Goal: Task Accomplishment & Management: Manage account settings

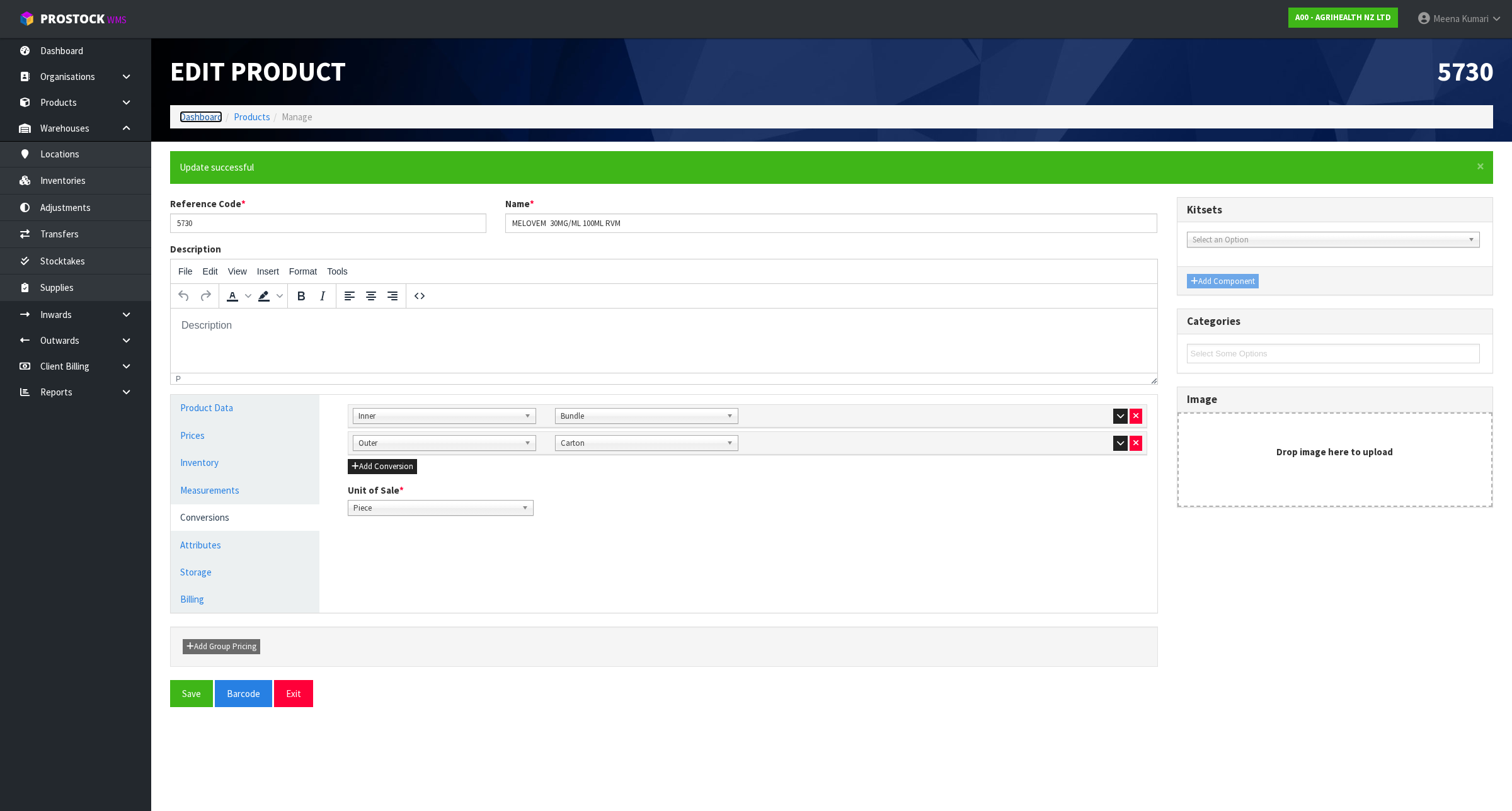
click at [199, 115] on link "Dashboard" at bounding box center [201, 117] width 43 height 12
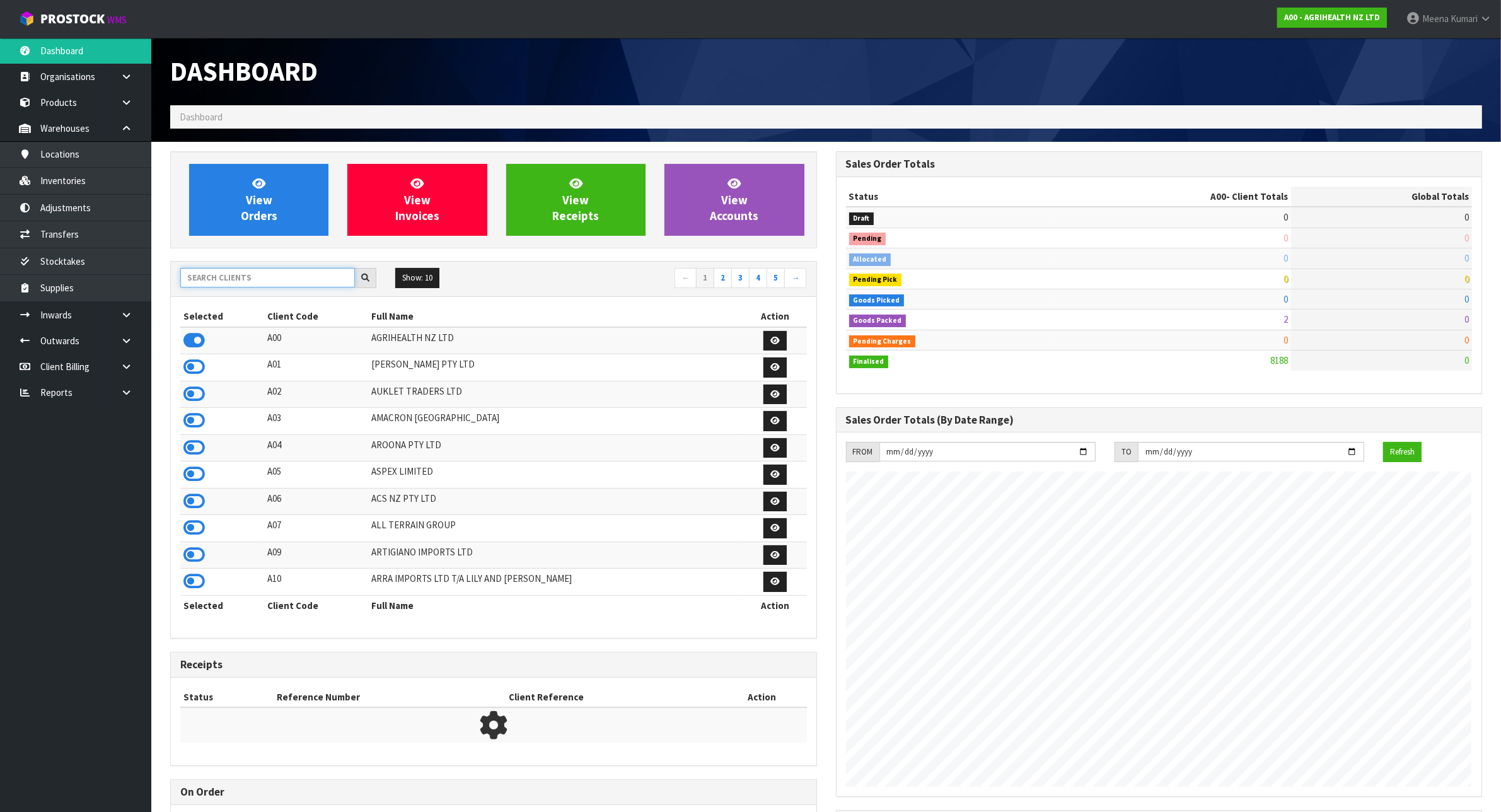
click at [257, 274] on input "text" at bounding box center [267, 278] width 174 height 20
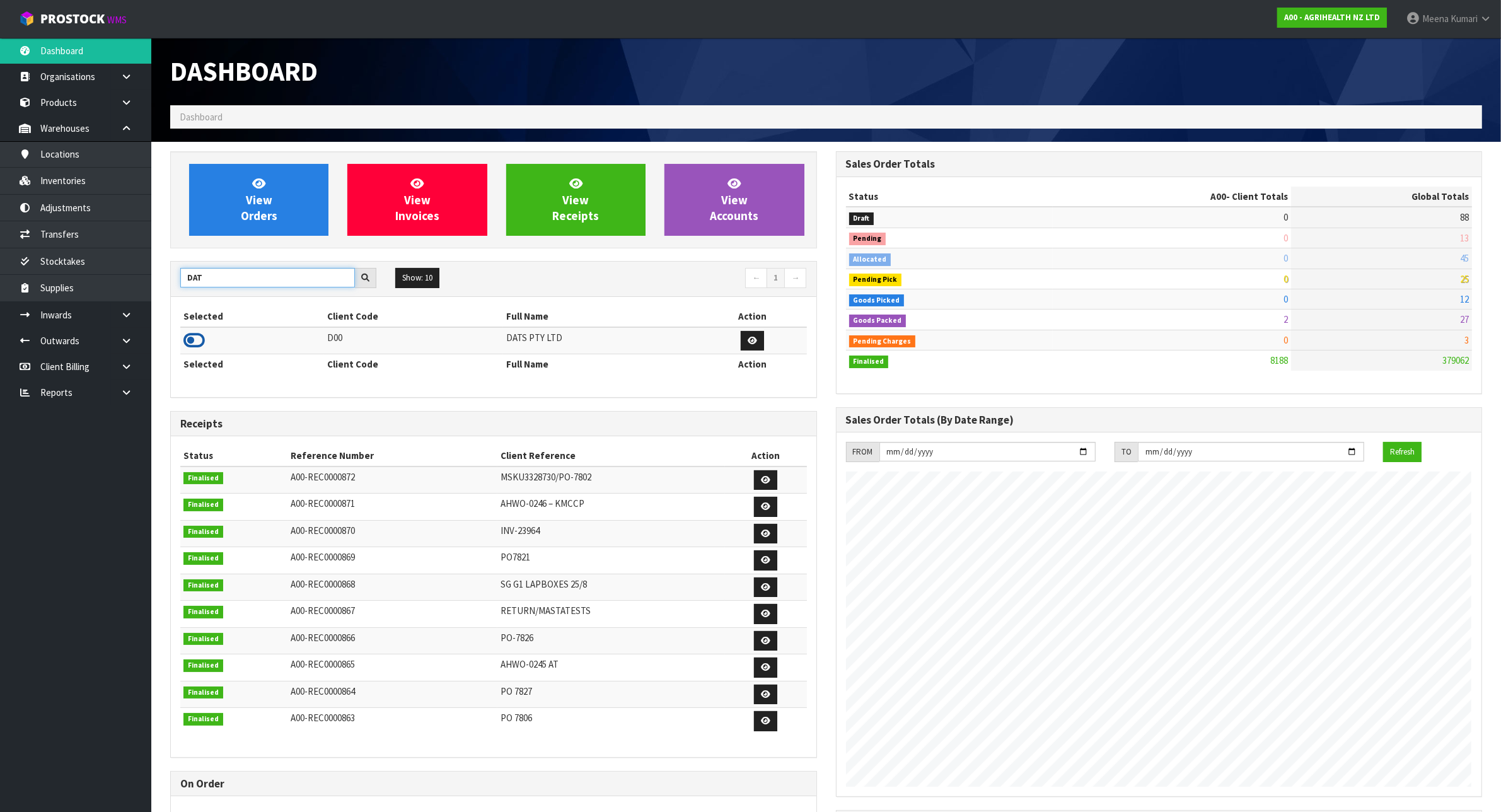
type input "DAT"
click at [197, 342] on icon at bounding box center [193, 340] width 21 height 19
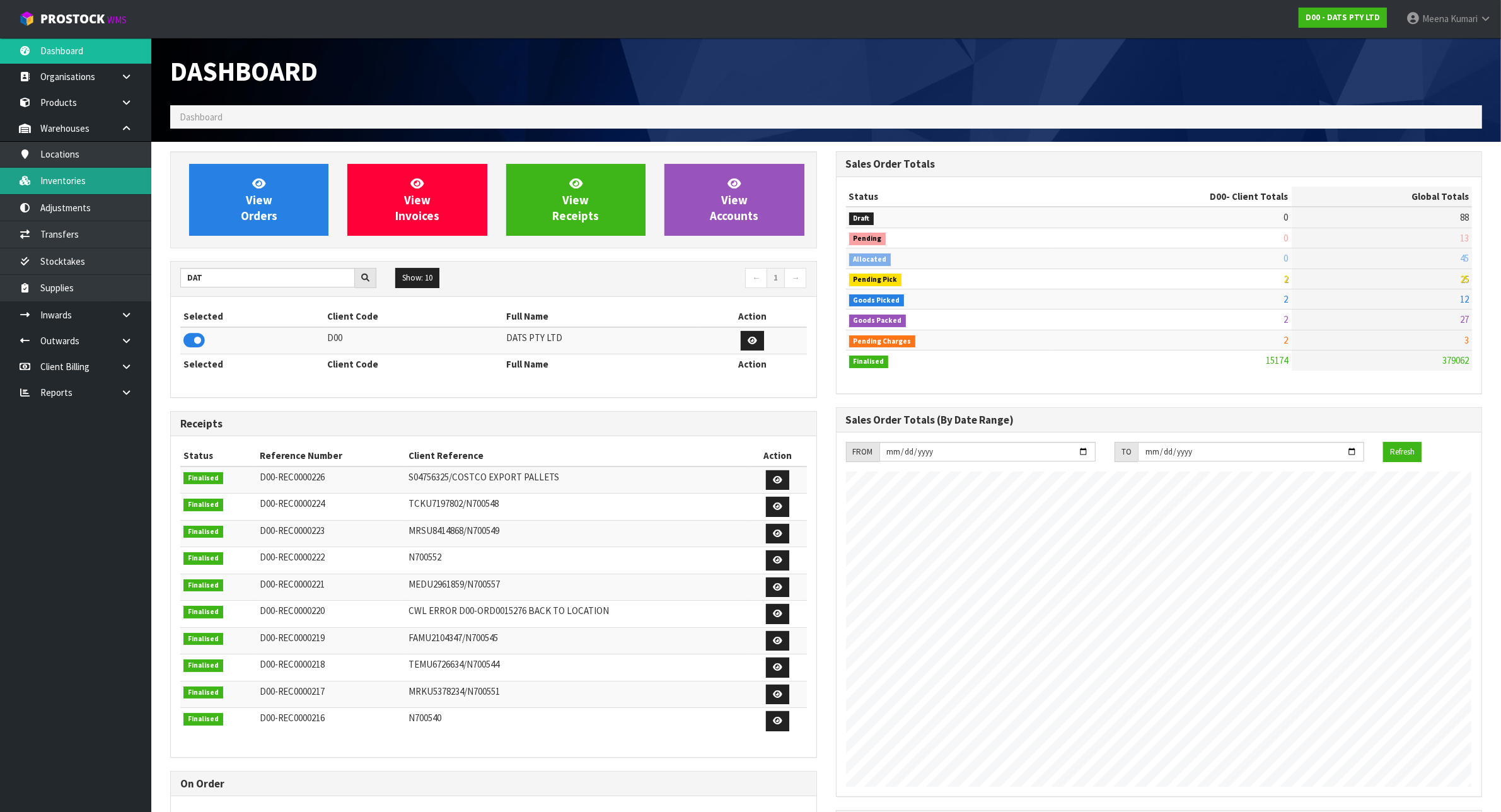
click at [87, 185] on link "Inventories" at bounding box center [75, 180] width 151 height 26
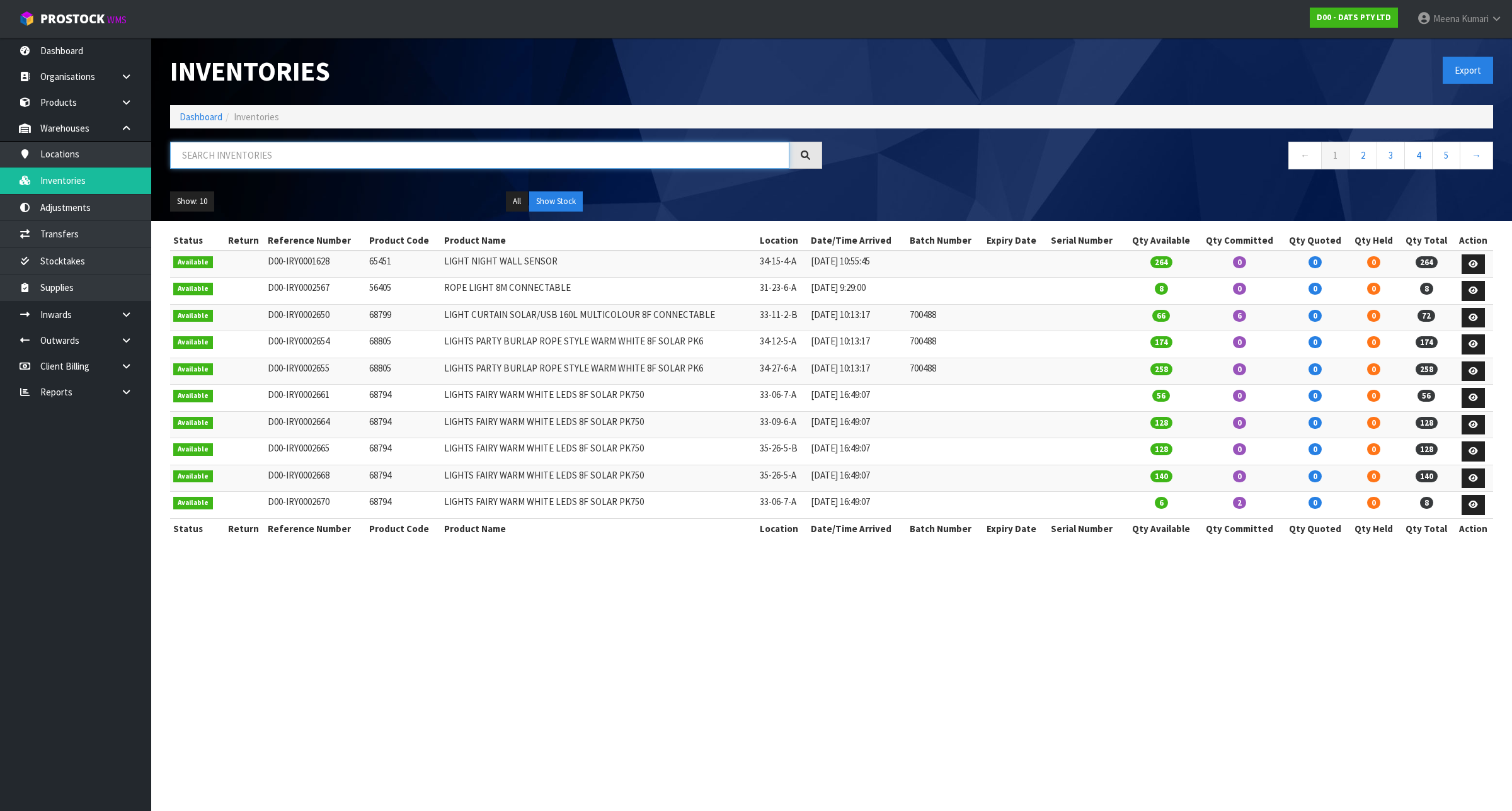
click at [361, 158] on input "text" at bounding box center [479, 156] width 619 height 27
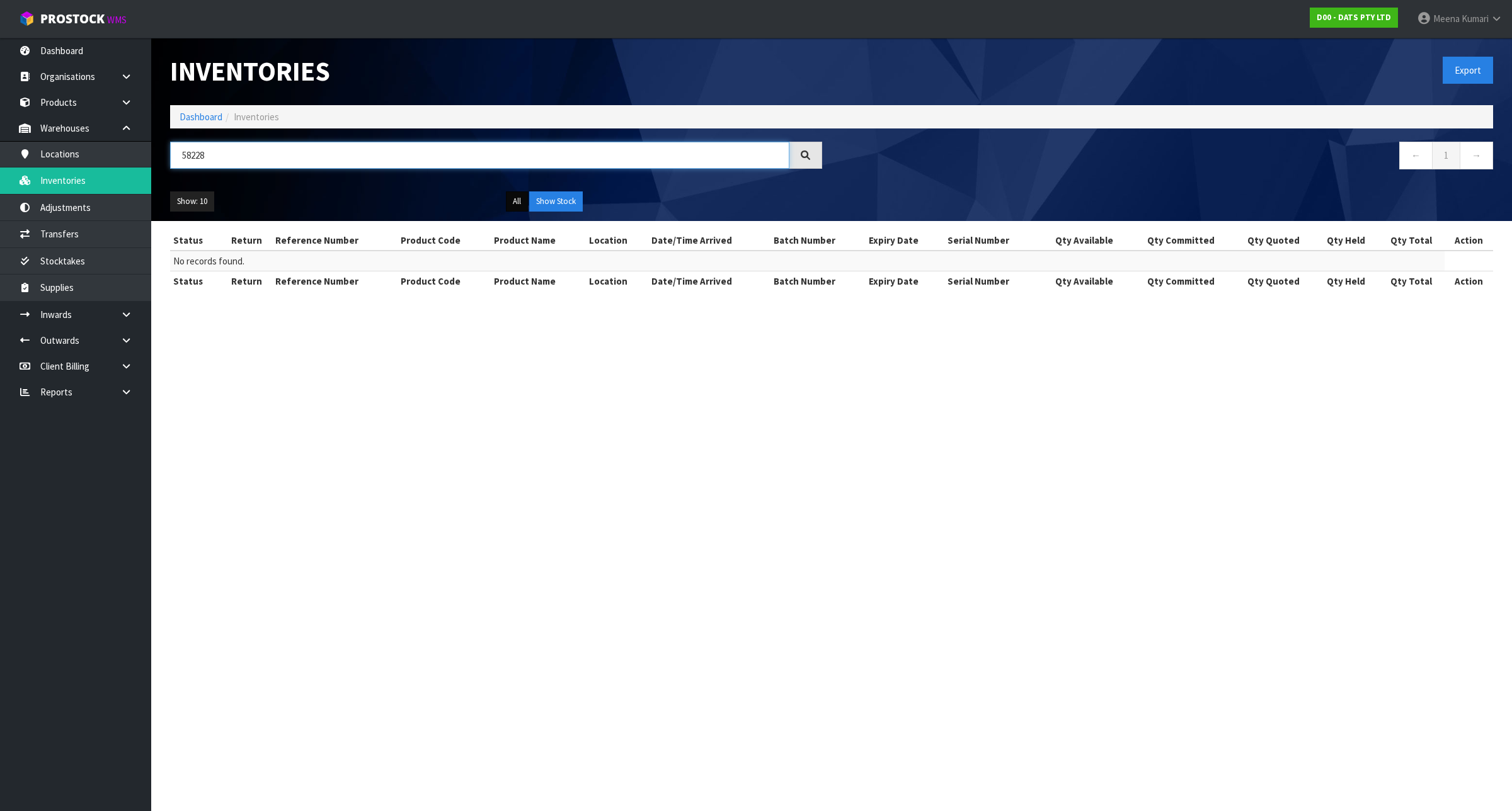
type input "58228"
click at [518, 199] on button "All" at bounding box center [517, 201] width 22 height 20
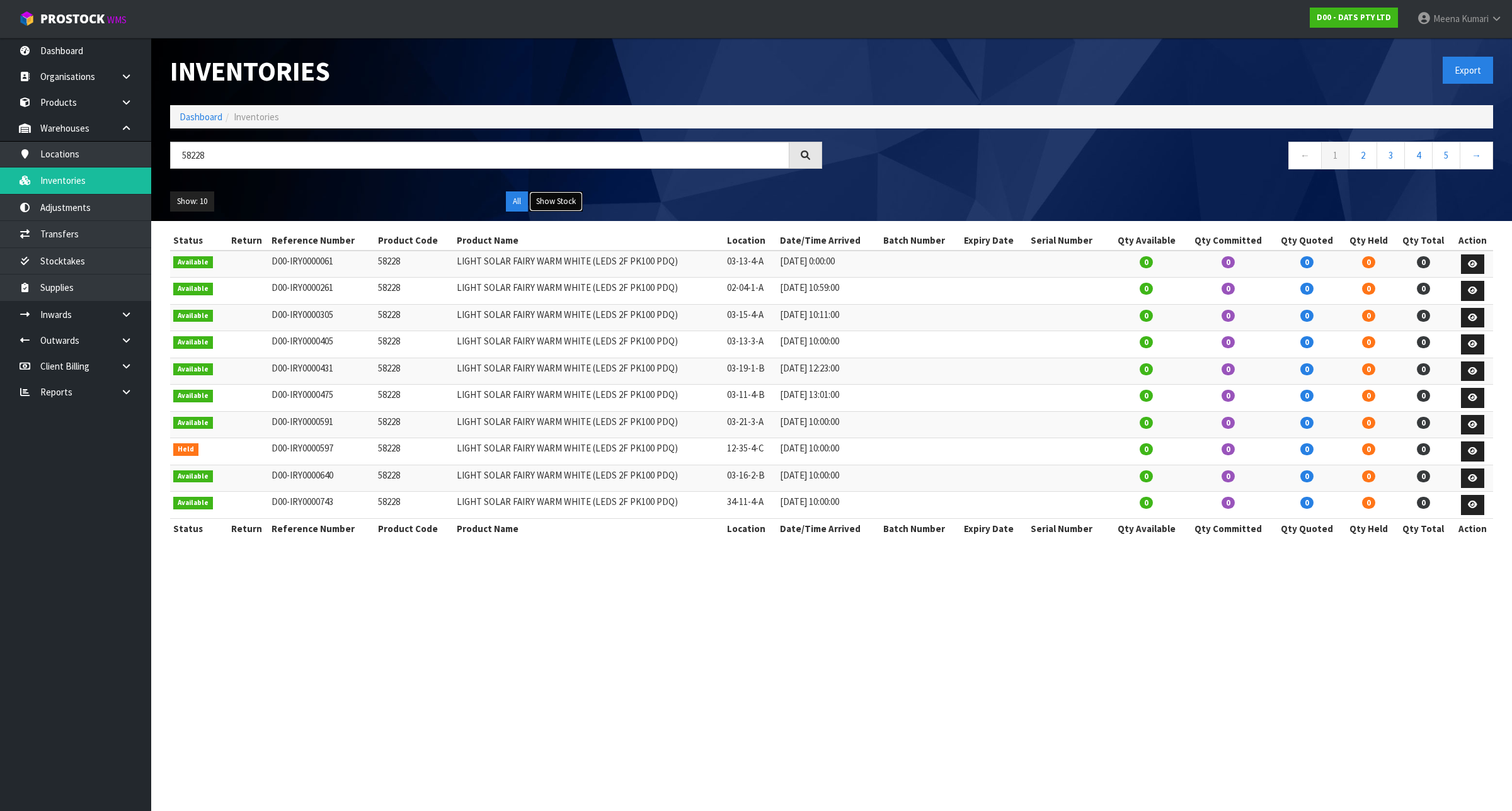
click at [562, 199] on button "Show Stock" at bounding box center [556, 201] width 53 height 20
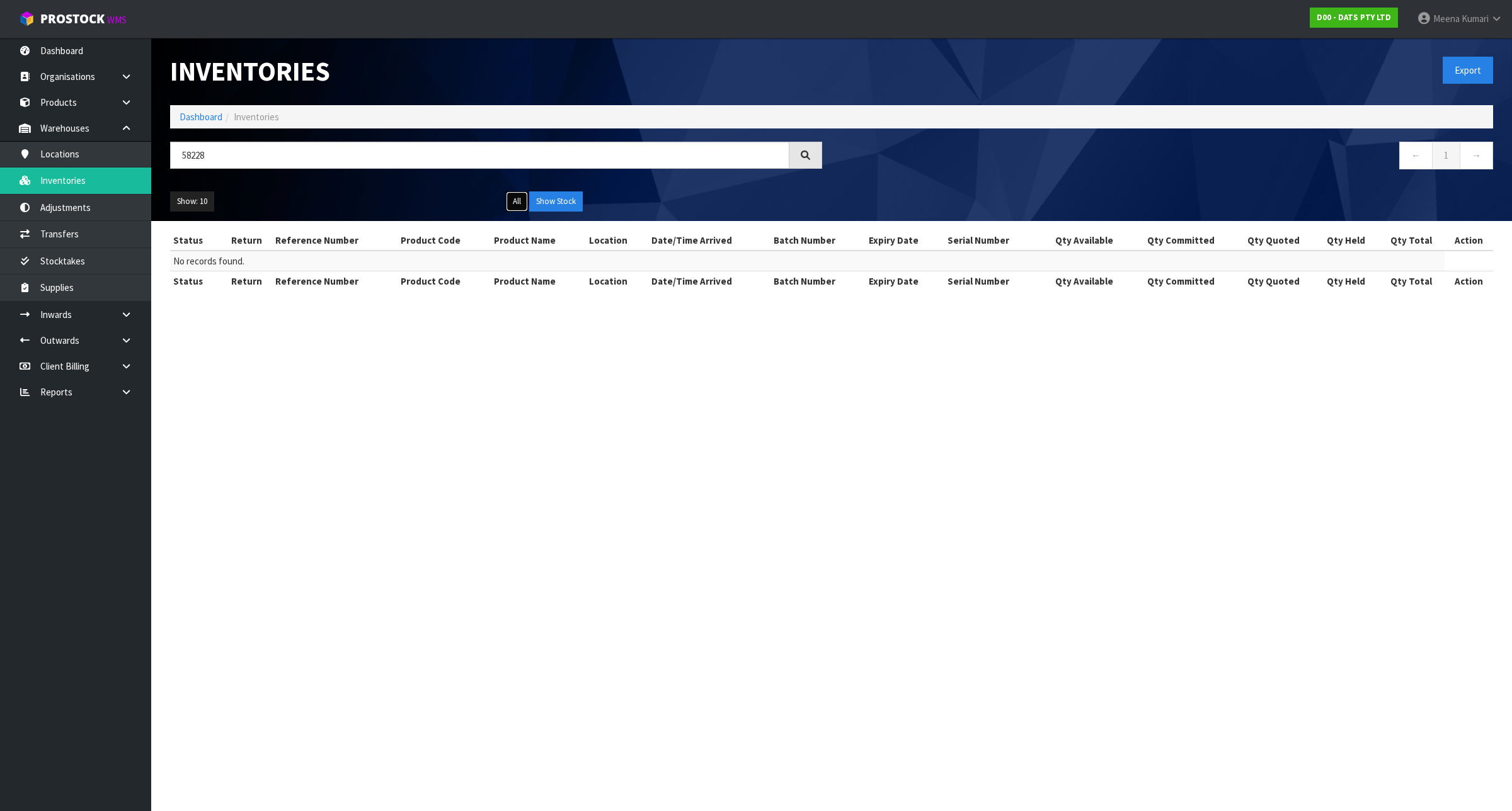
click at [523, 203] on button "All" at bounding box center [517, 201] width 22 height 20
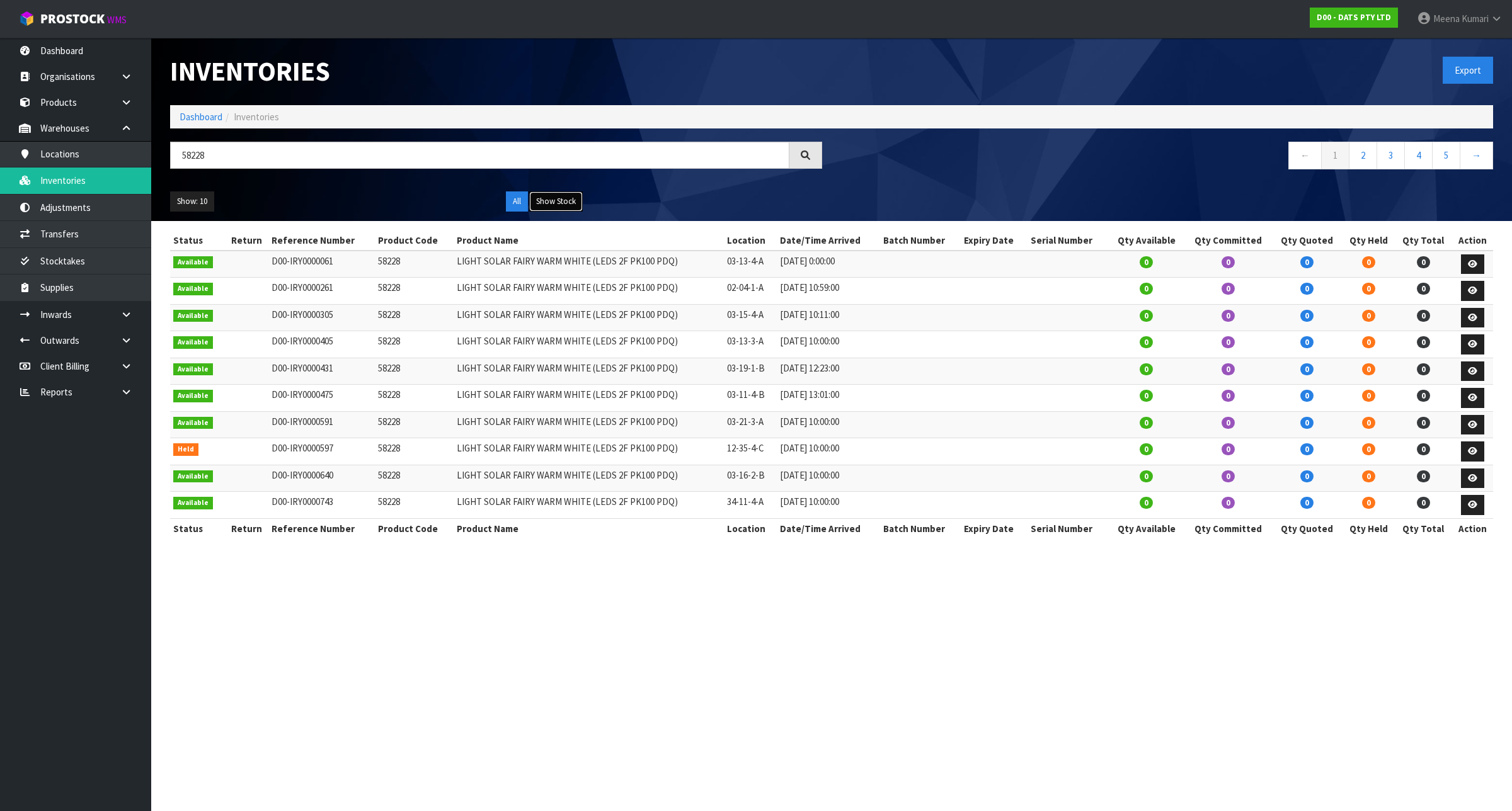
click at [561, 201] on button "Show Stock" at bounding box center [556, 201] width 53 height 20
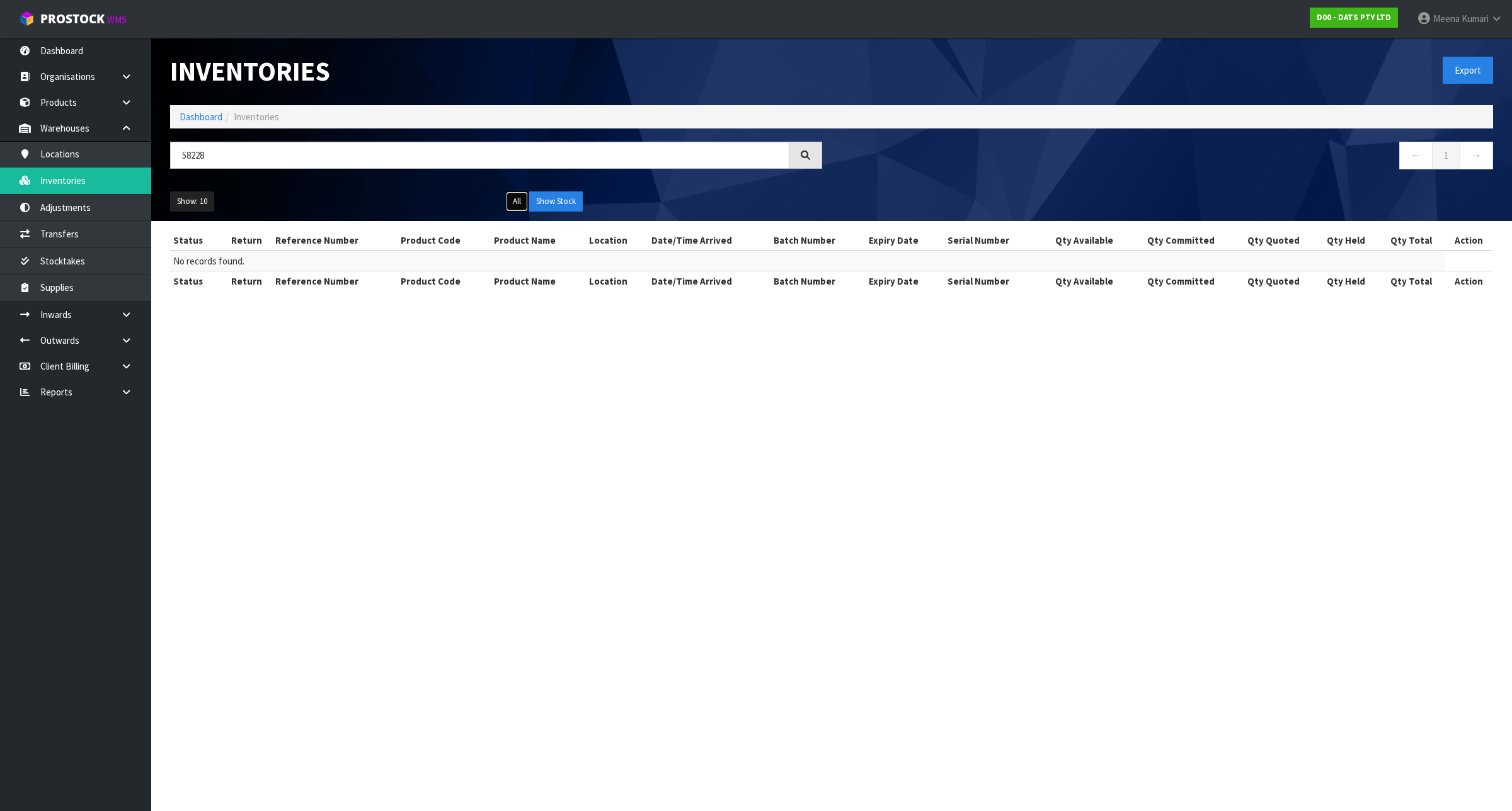
click at [512, 207] on button "All" at bounding box center [517, 201] width 22 height 20
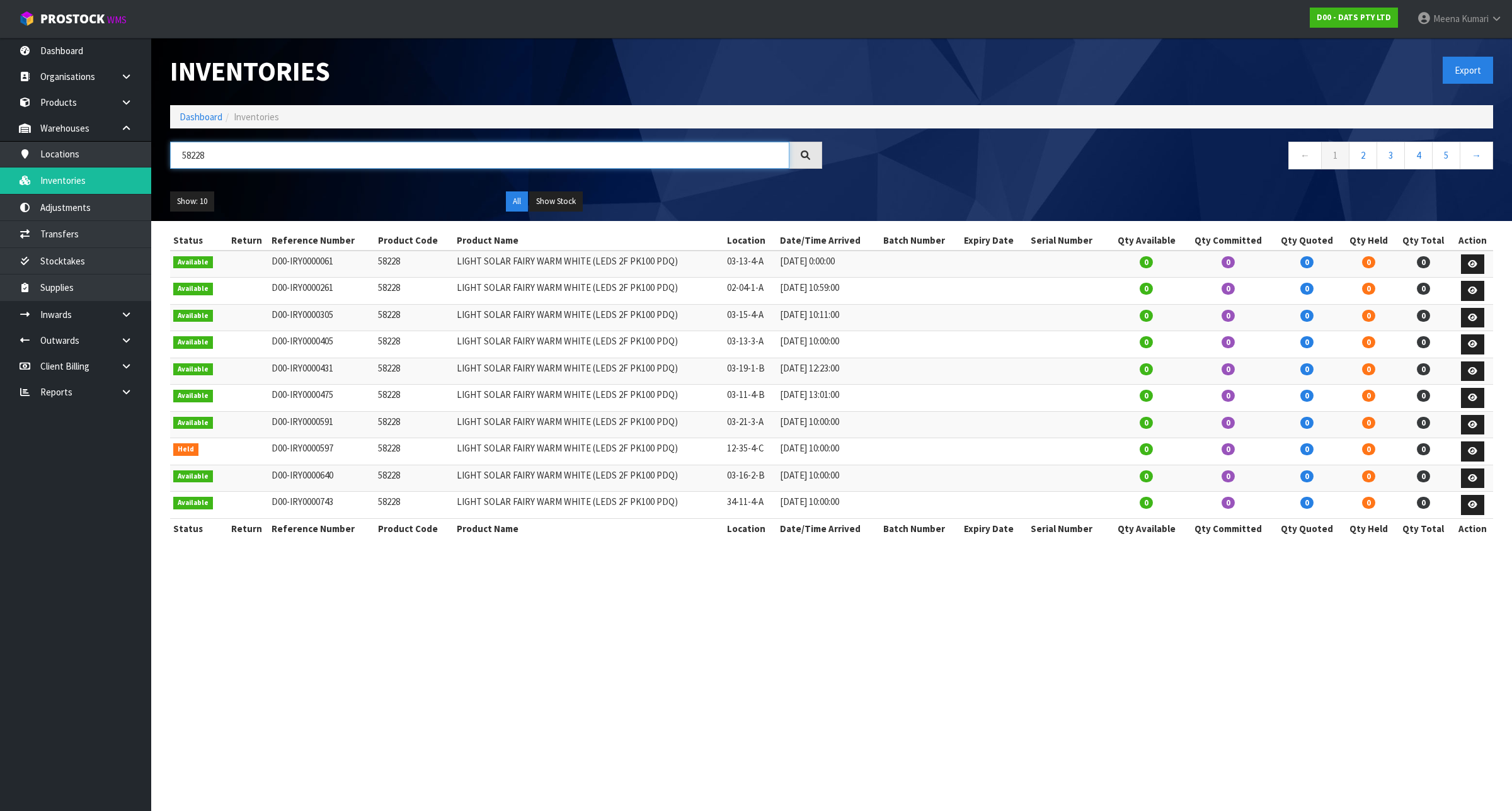
click at [211, 156] on input "58228" at bounding box center [479, 156] width 619 height 27
click at [131, 388] on icon at bounding box center [126, 392] width 12 height 10
click at [100, 449] on link "CWL" at bounding box center [75, 444] width 151 height 26
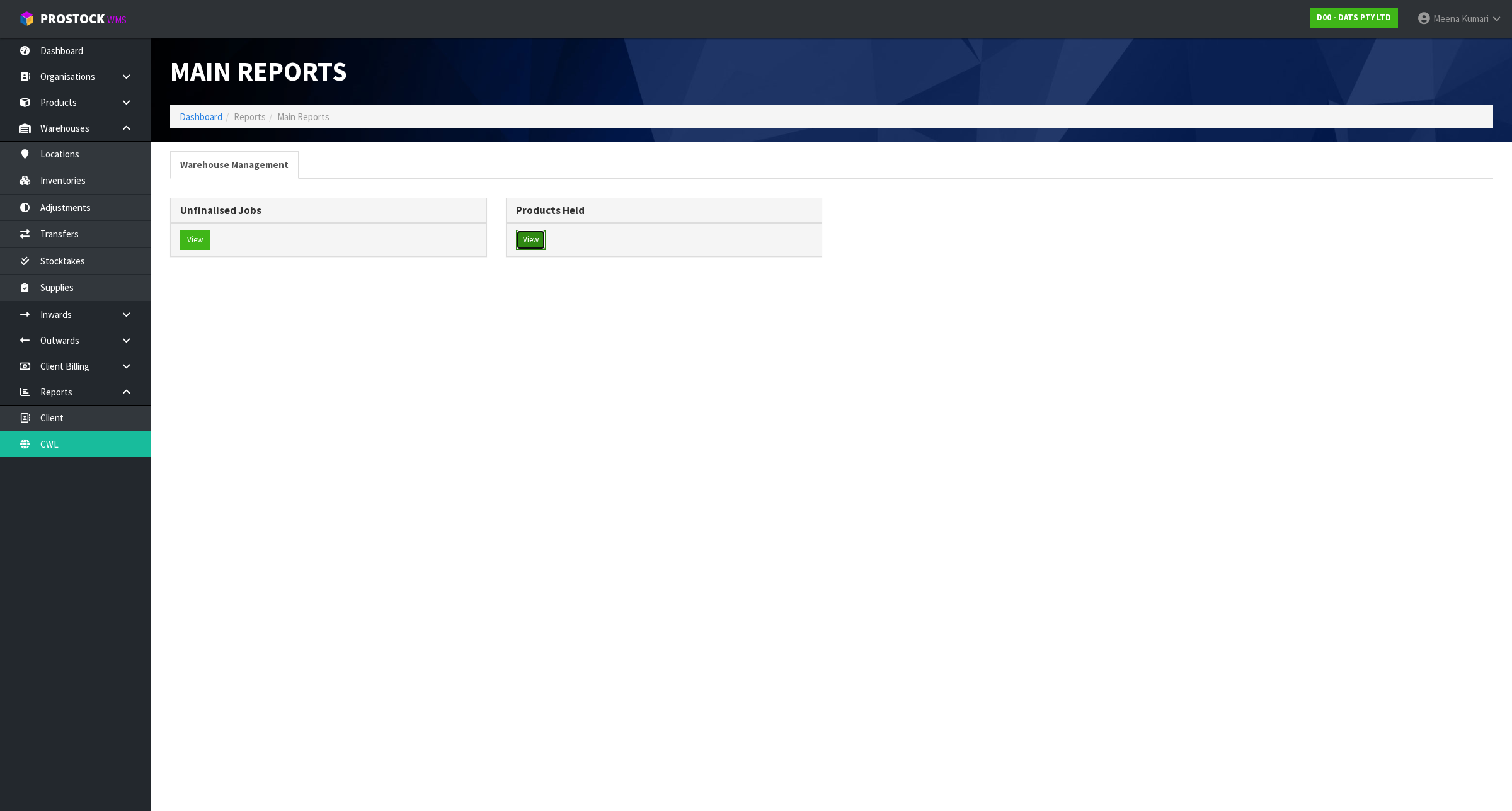
click at [537, 240] on button "View" at bounding box center [530, 240] width 29 height 20
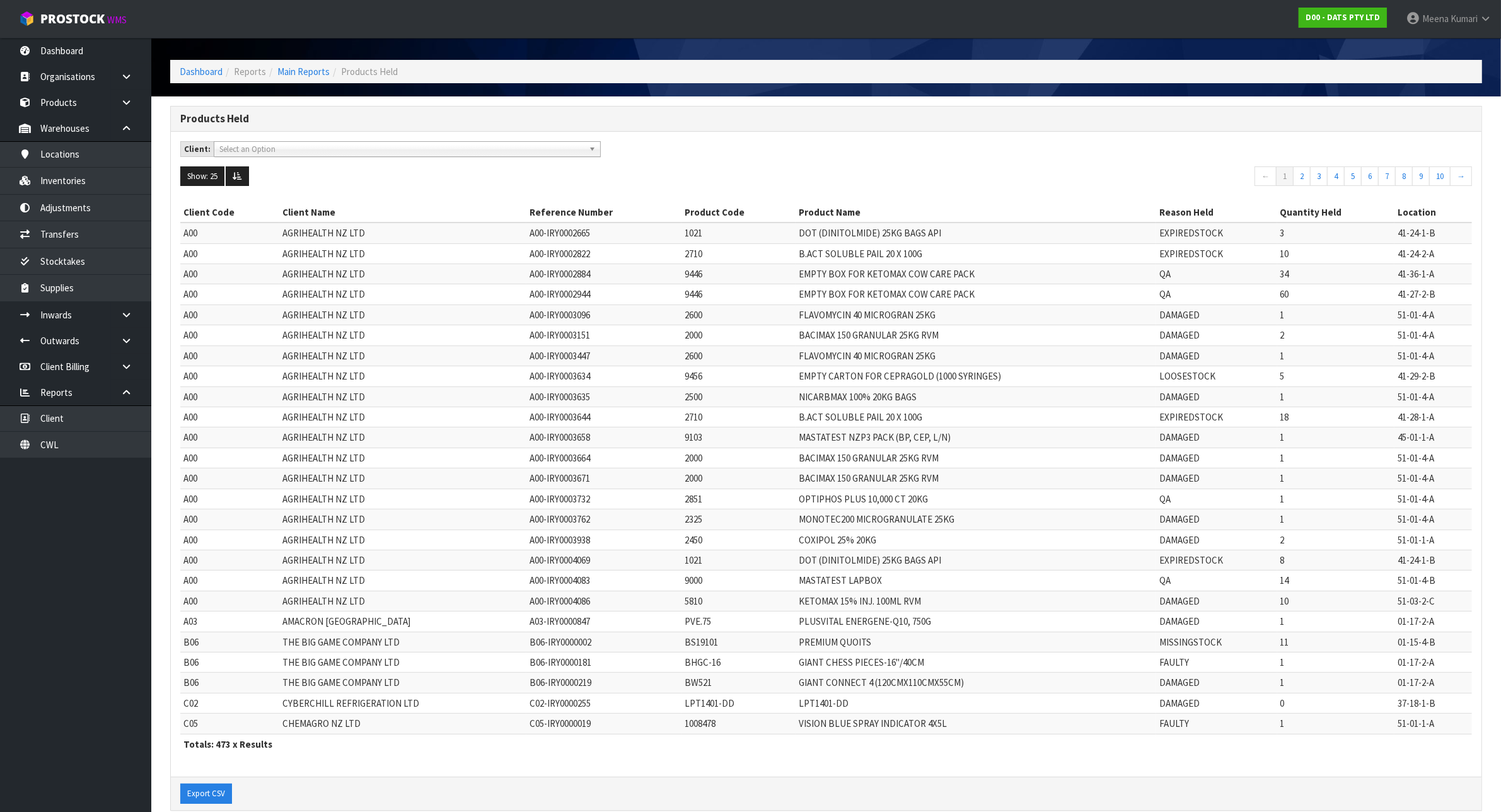
scroll to position [70, 0]
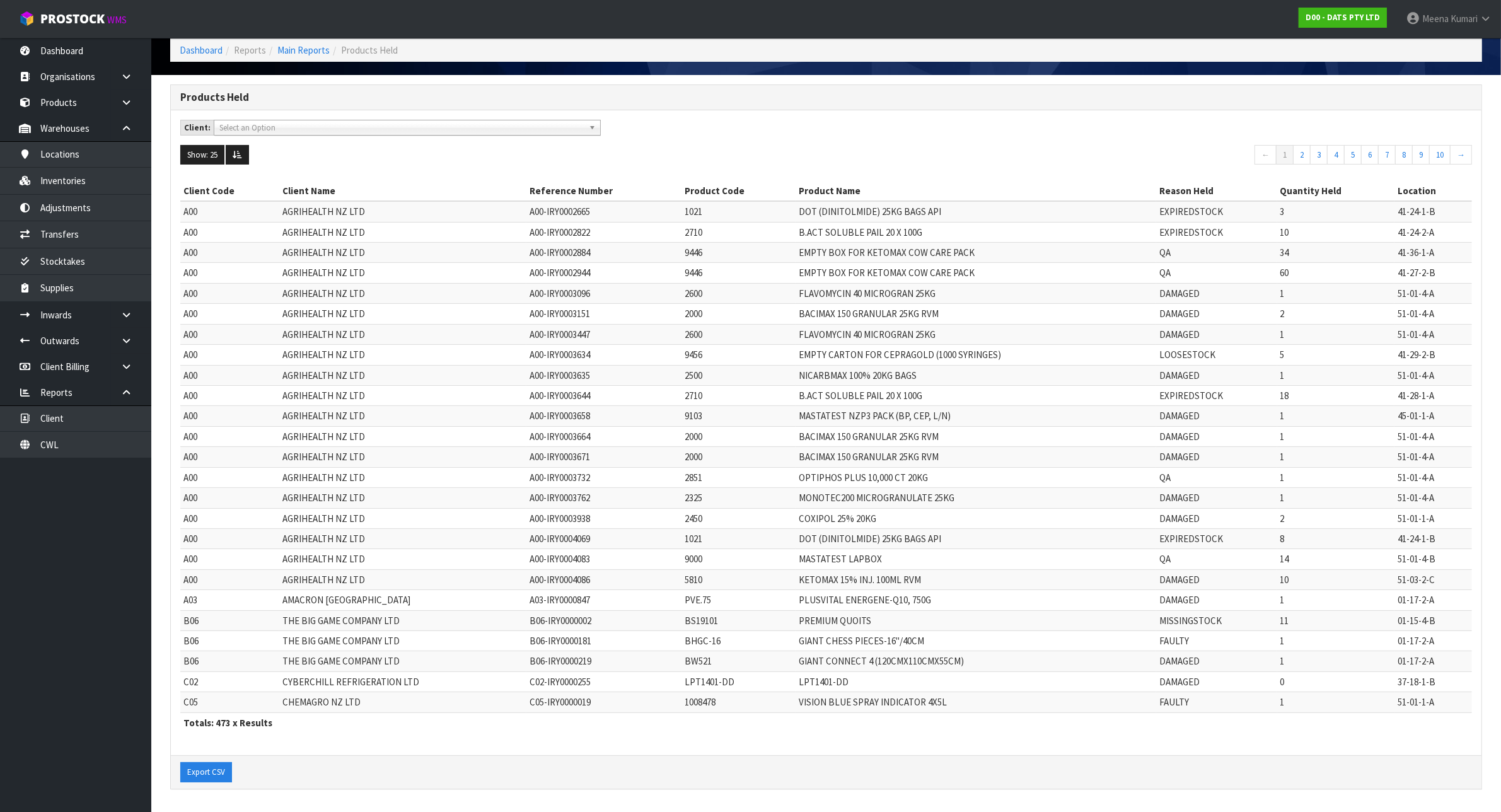
click at [267, 121] on span "Select an Option" at bounding box center [401, 128] width 364 height 15
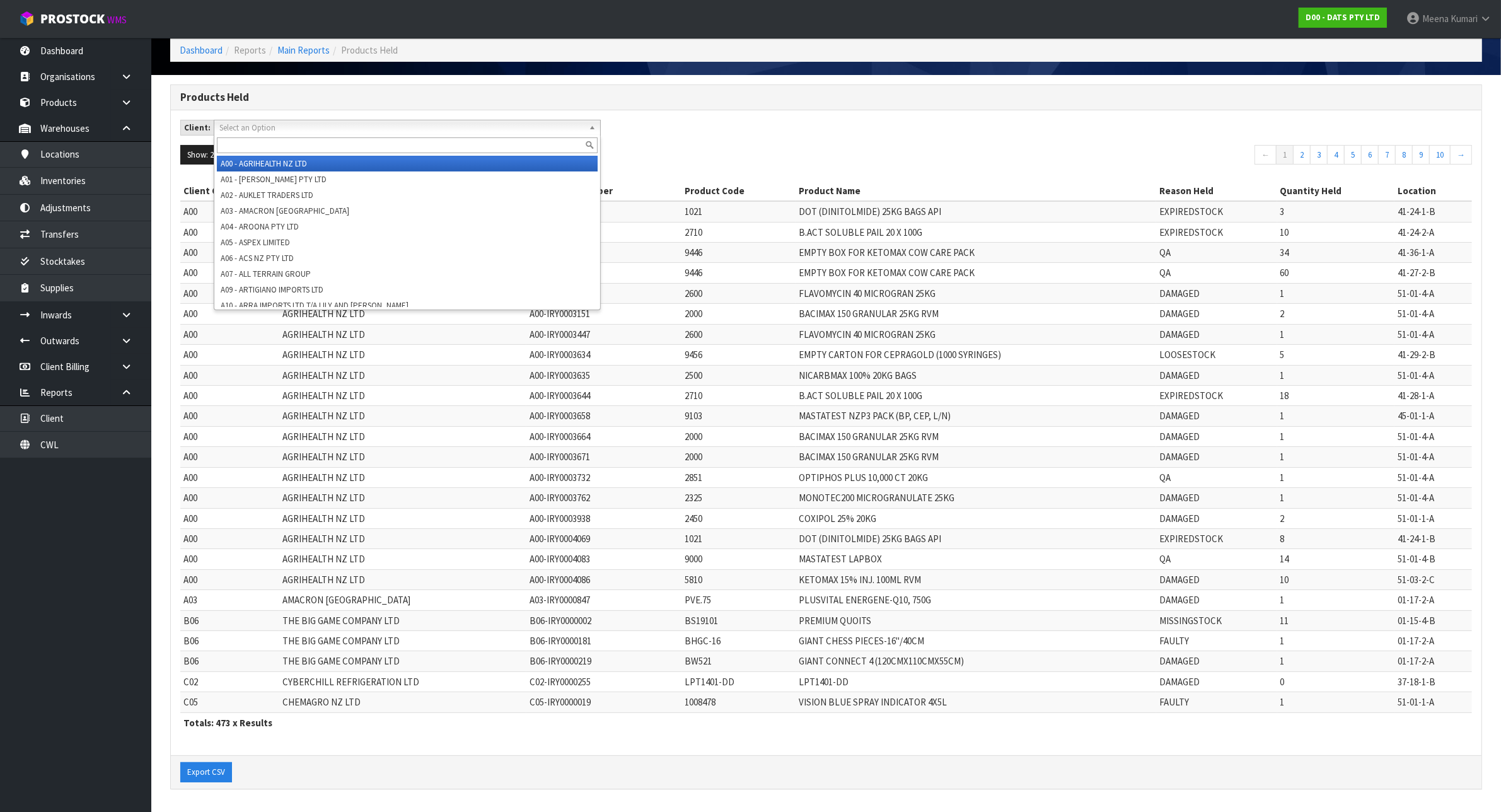
click at [282, 156] on li "A00 - AGRIHEALTH NZ LTD" at bounding box center [407, 163] width 381 height 16
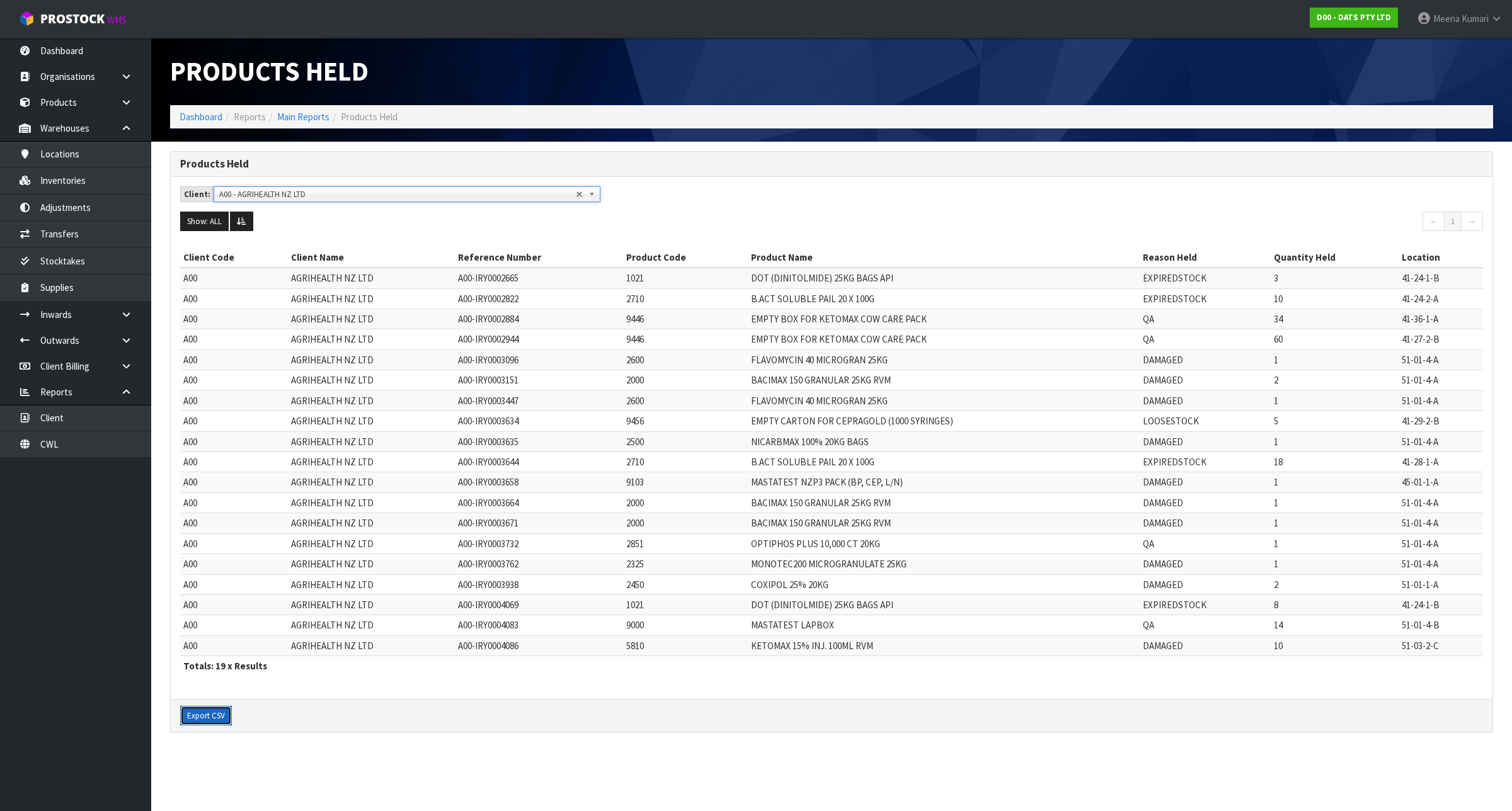
click at [219, 713] on button "Export CSV" at bounding box center [206, 716] width 52 height 20
click at [354, 193] on span "A00 - AGRIHEALTH NZ LTD" at bounding box center [397, 195] width 356 height 15
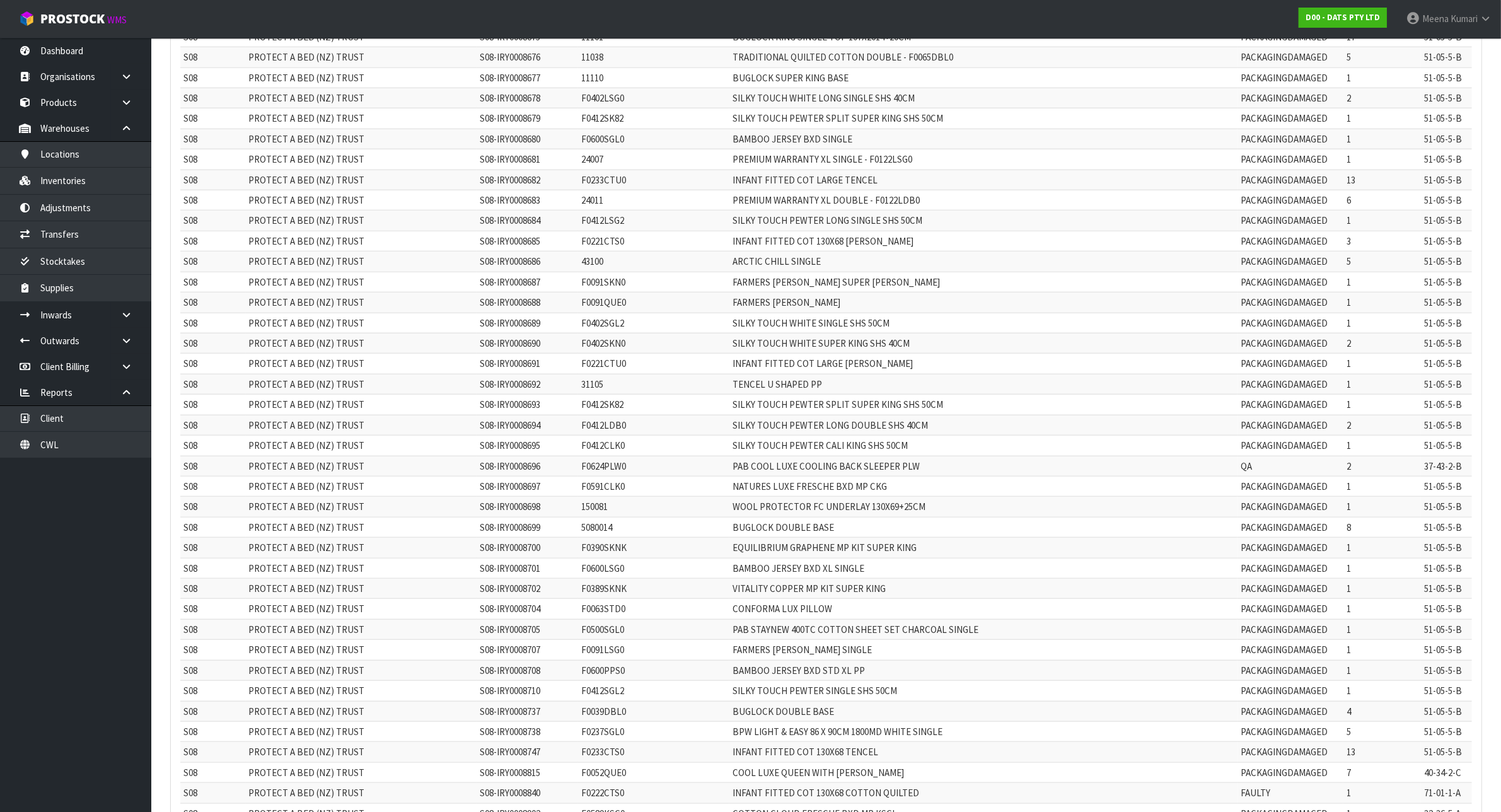
scroll to position [9299, 0]
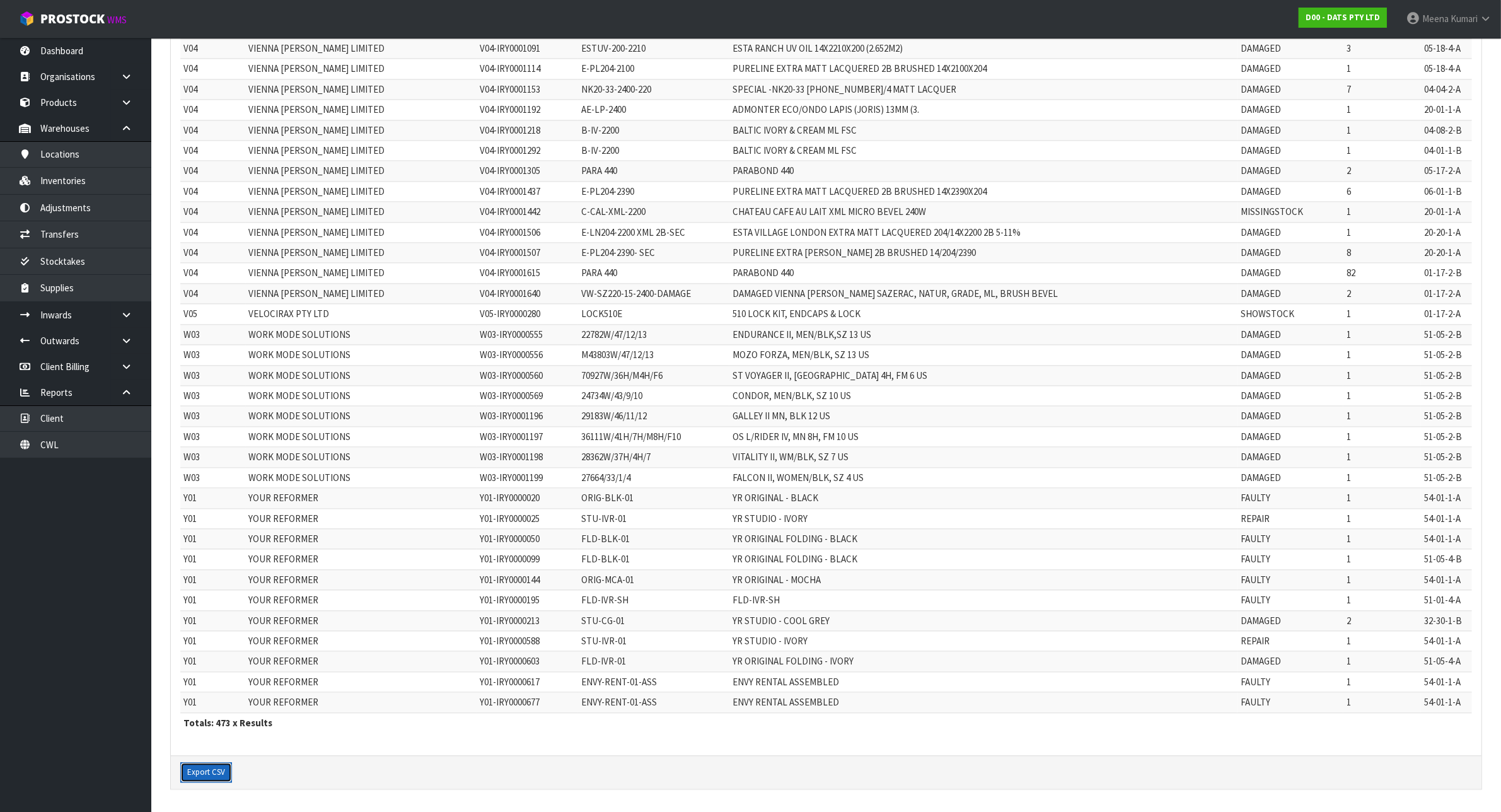
click at [198, 762] on button "Export CSV" at bounding box center [206, 772] width 52 height 21
click at [57, 51] on link "Dashboard" at bounding box center [75, 51] width 151 height 26
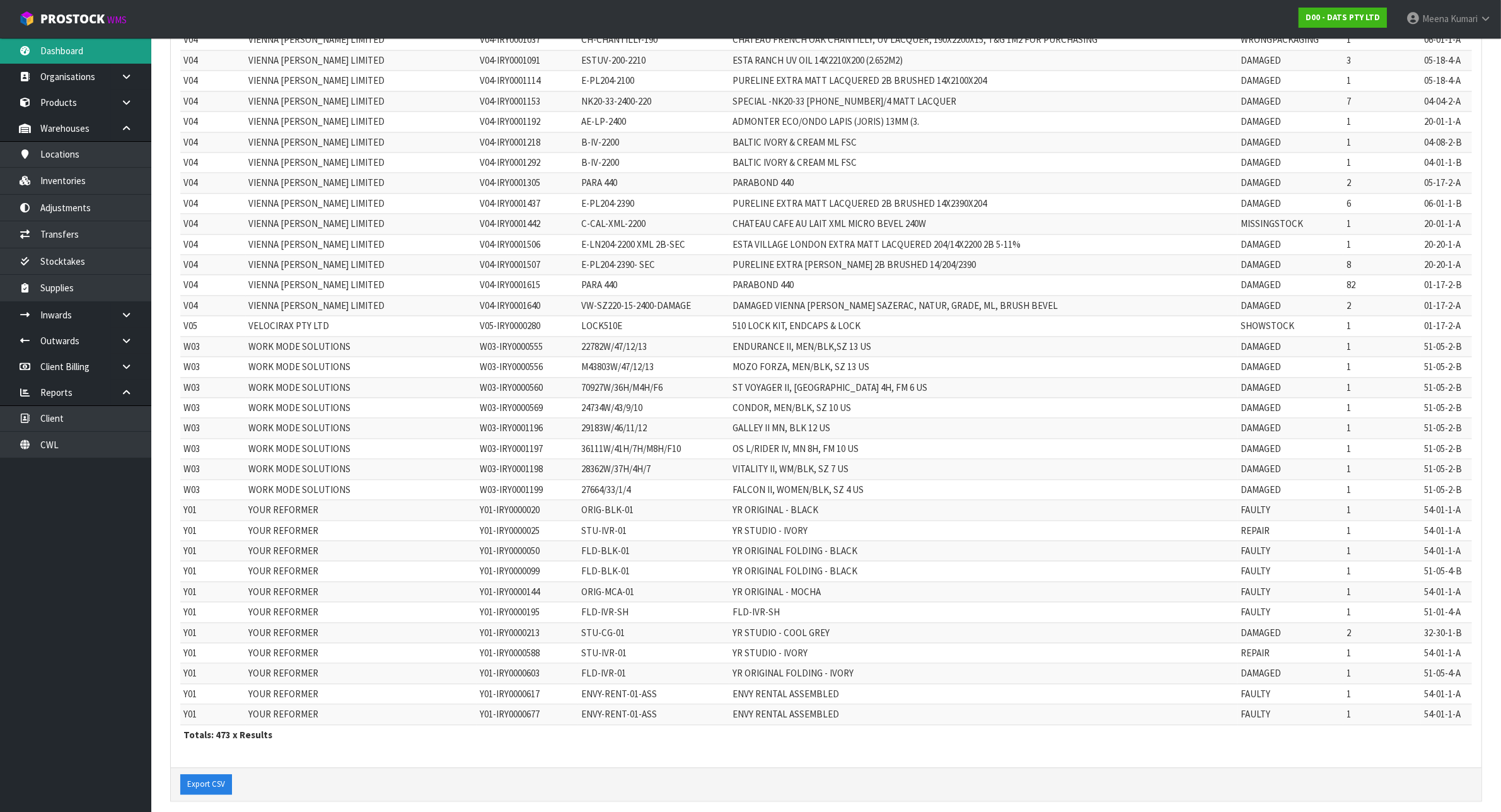
scroll to position [9299, 0]
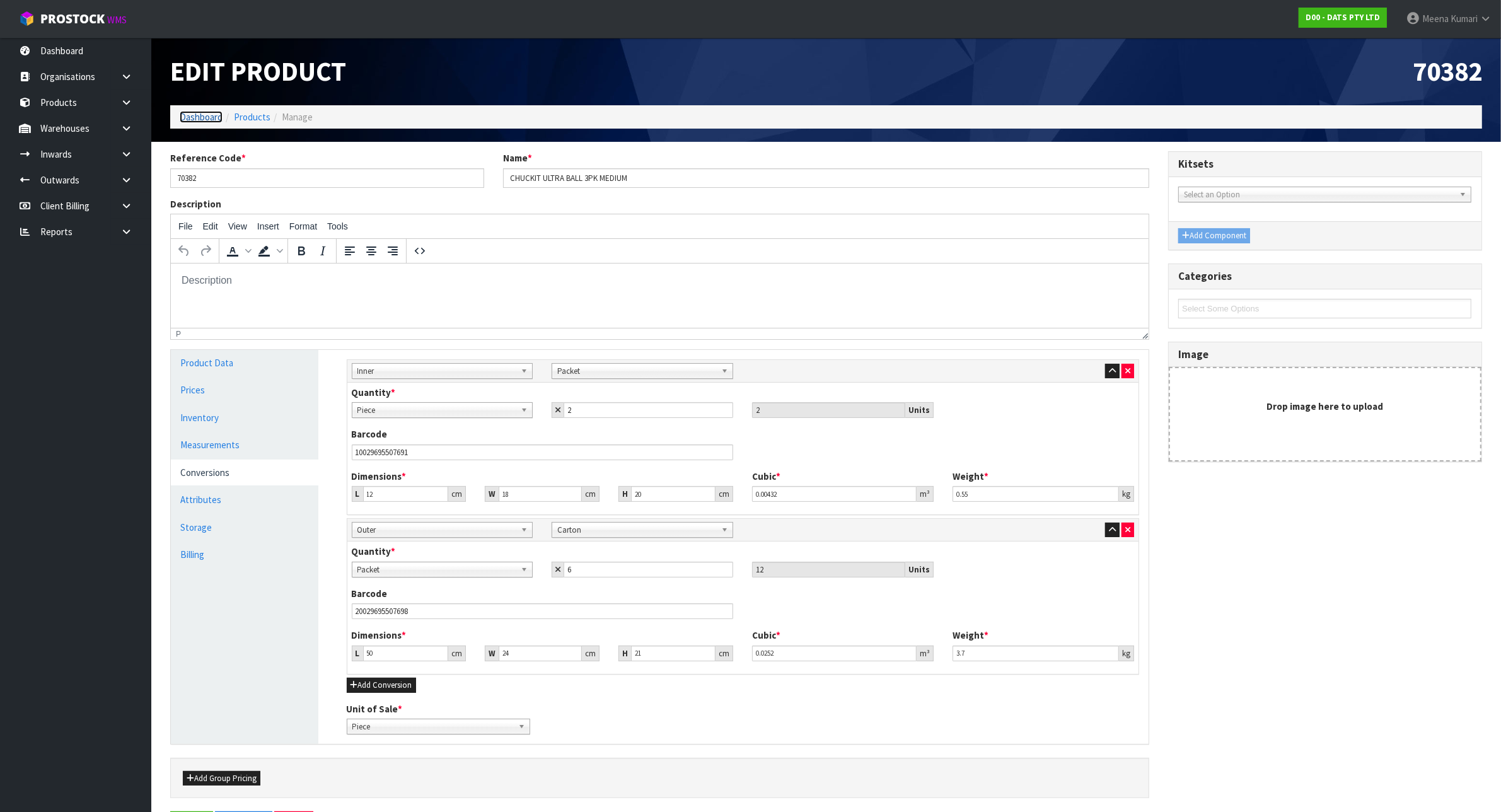
click at [193, 114] on link "Dashboard" at bounding box center [201, 117] width 43 height 12
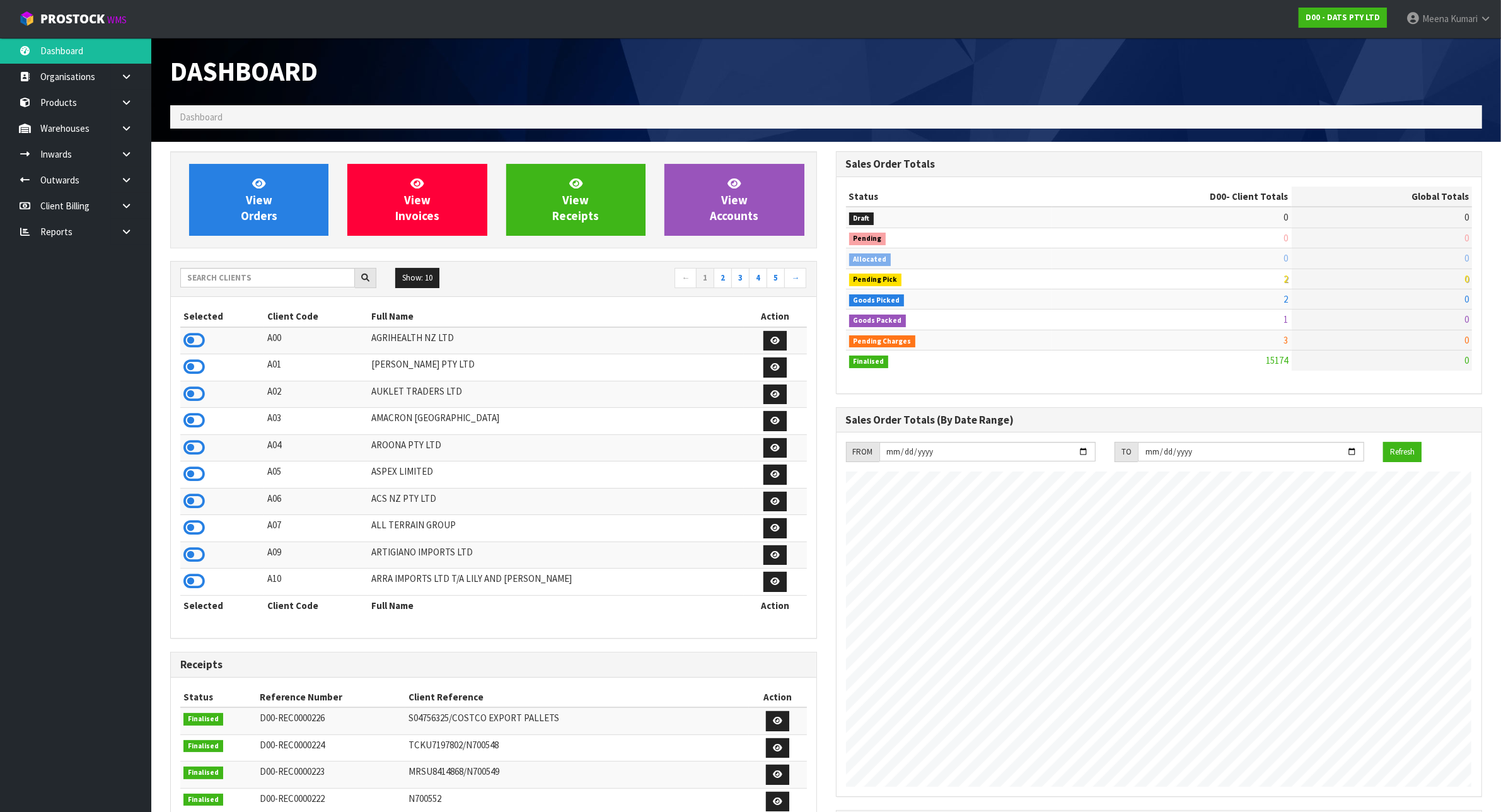
scroll to position [788, 665]
click at [228, 274] on input "text" at bounding box center [267, 278] width 174 height 20
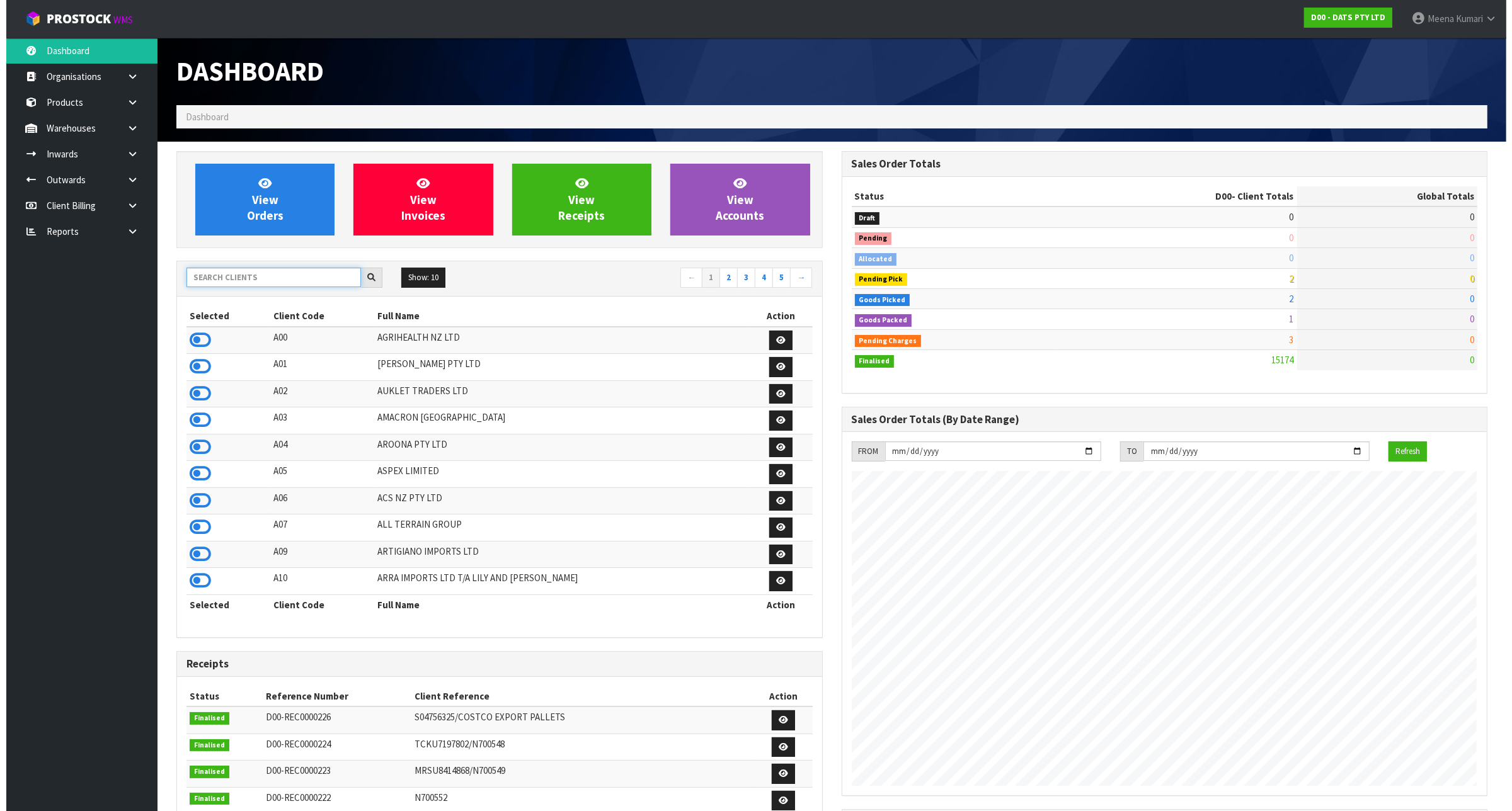
scroll to position [958, 664]
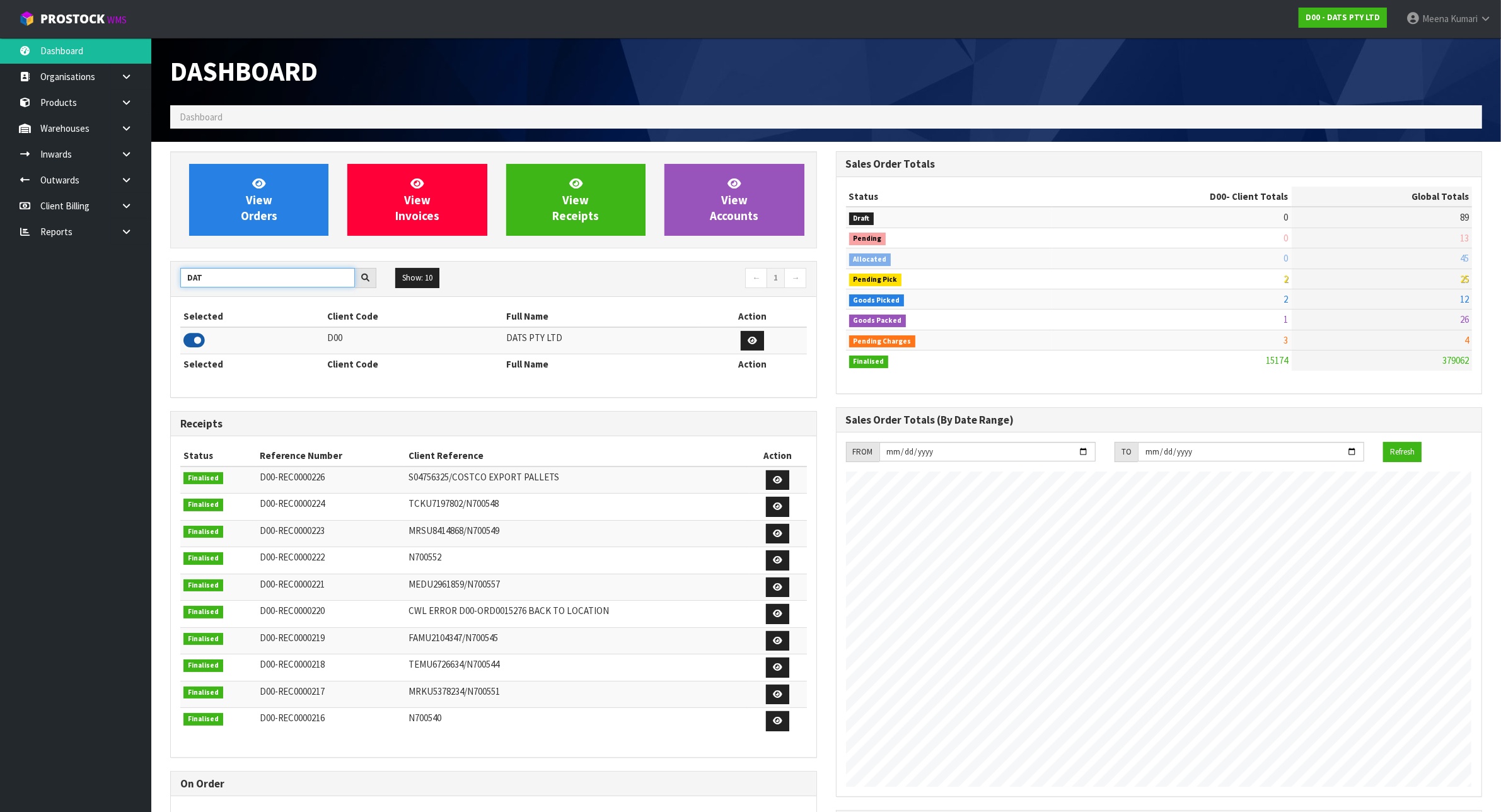
type input "DAT"
click at [192, 336] on icon at bounding box center [193, 340] width 21 height 19
click at [123, 129] on icon at bounding box center [126, 128] width 12 height 10
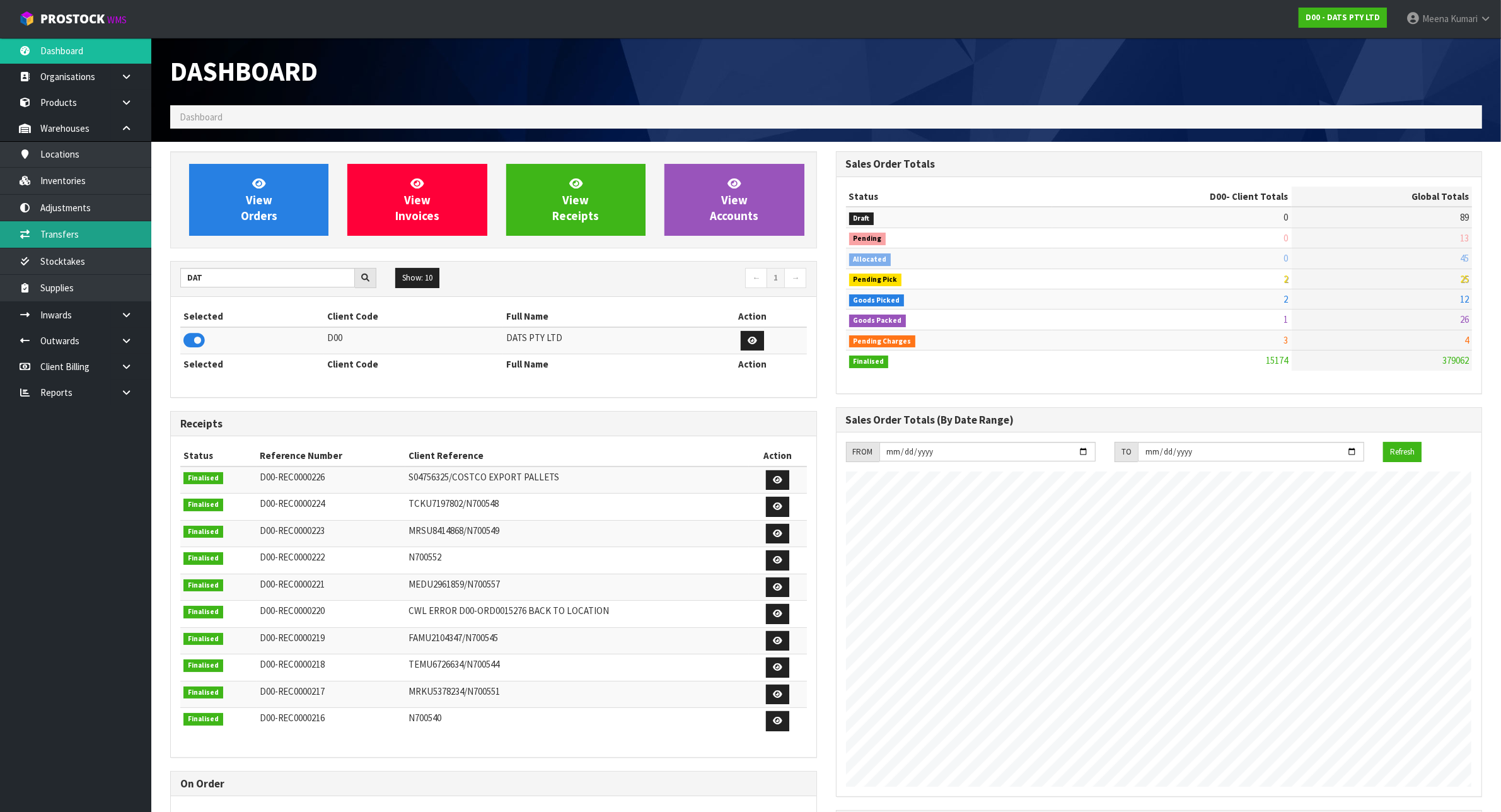
click at [101, 240] on link "Transfers" at bounding box center [75, 234] width 151 height 26
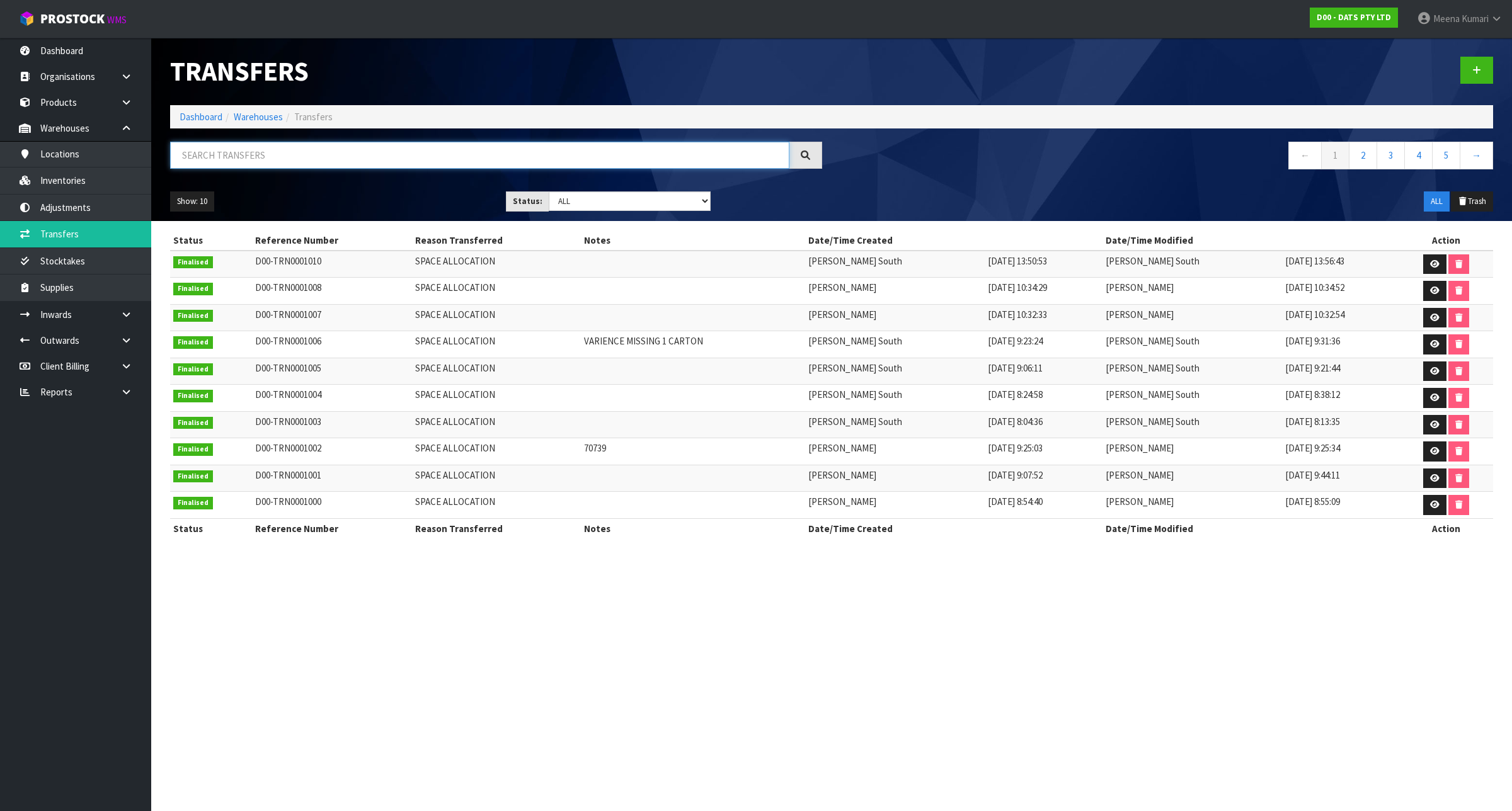
click at [325, 158] on input "text" at bounding box center [479, 156] width 619 height 27
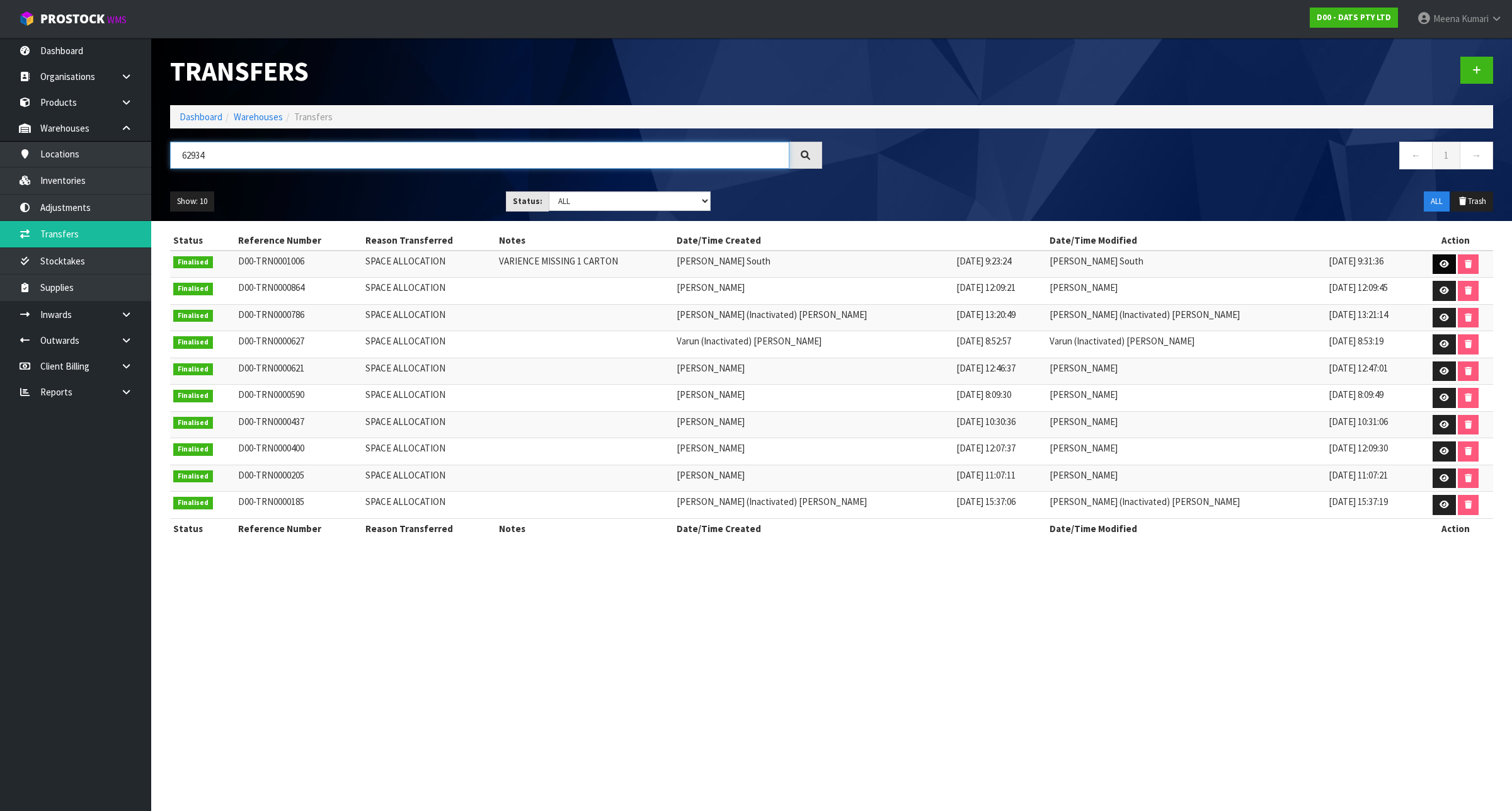
type input "62934"
click at [1436, 271] on link at bounding box center [1444, 265] width 23 height 20
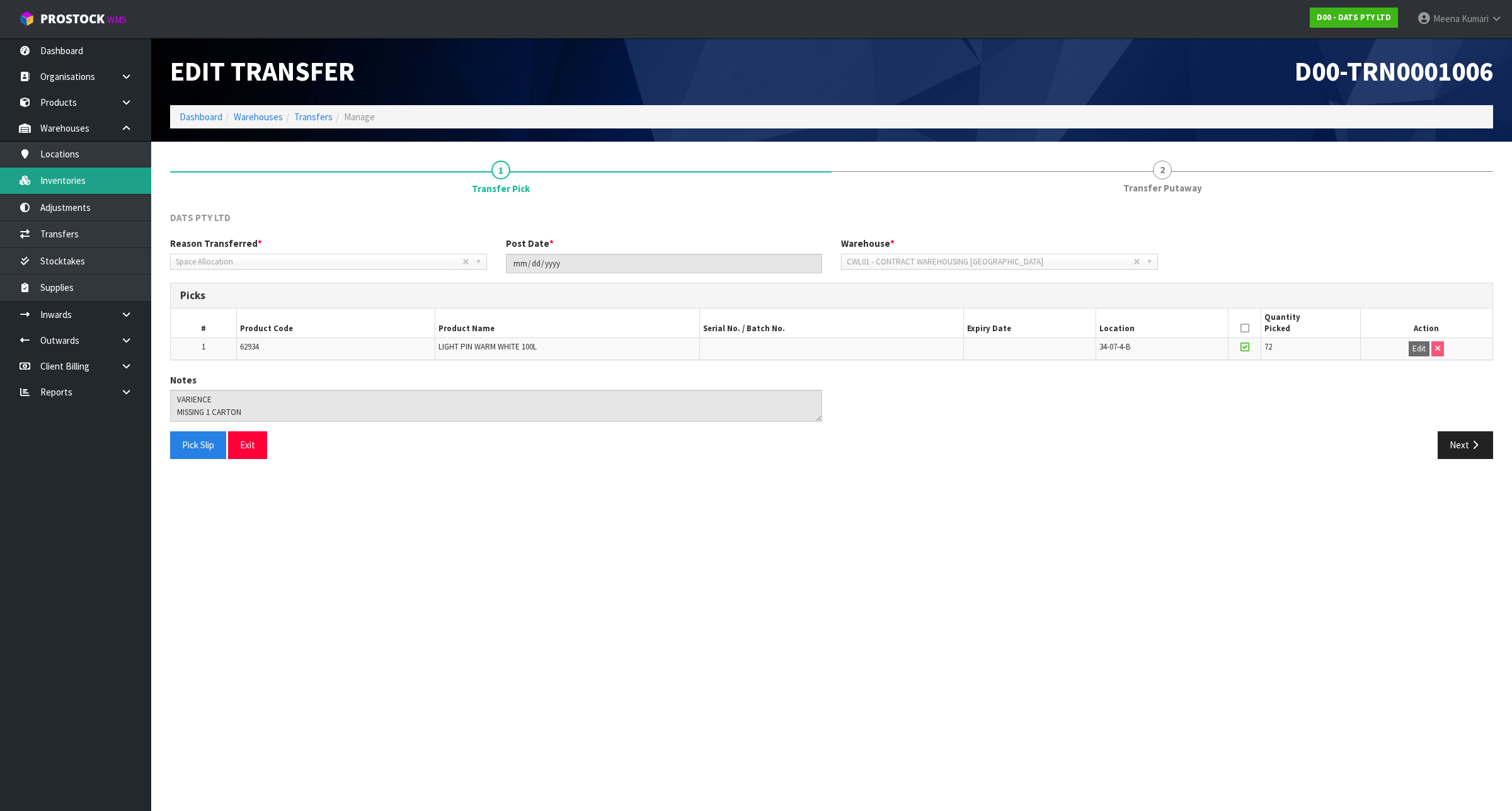
click at [112, 186] on link "Inventories" at bounding box center [75, 180] width 151 height 26
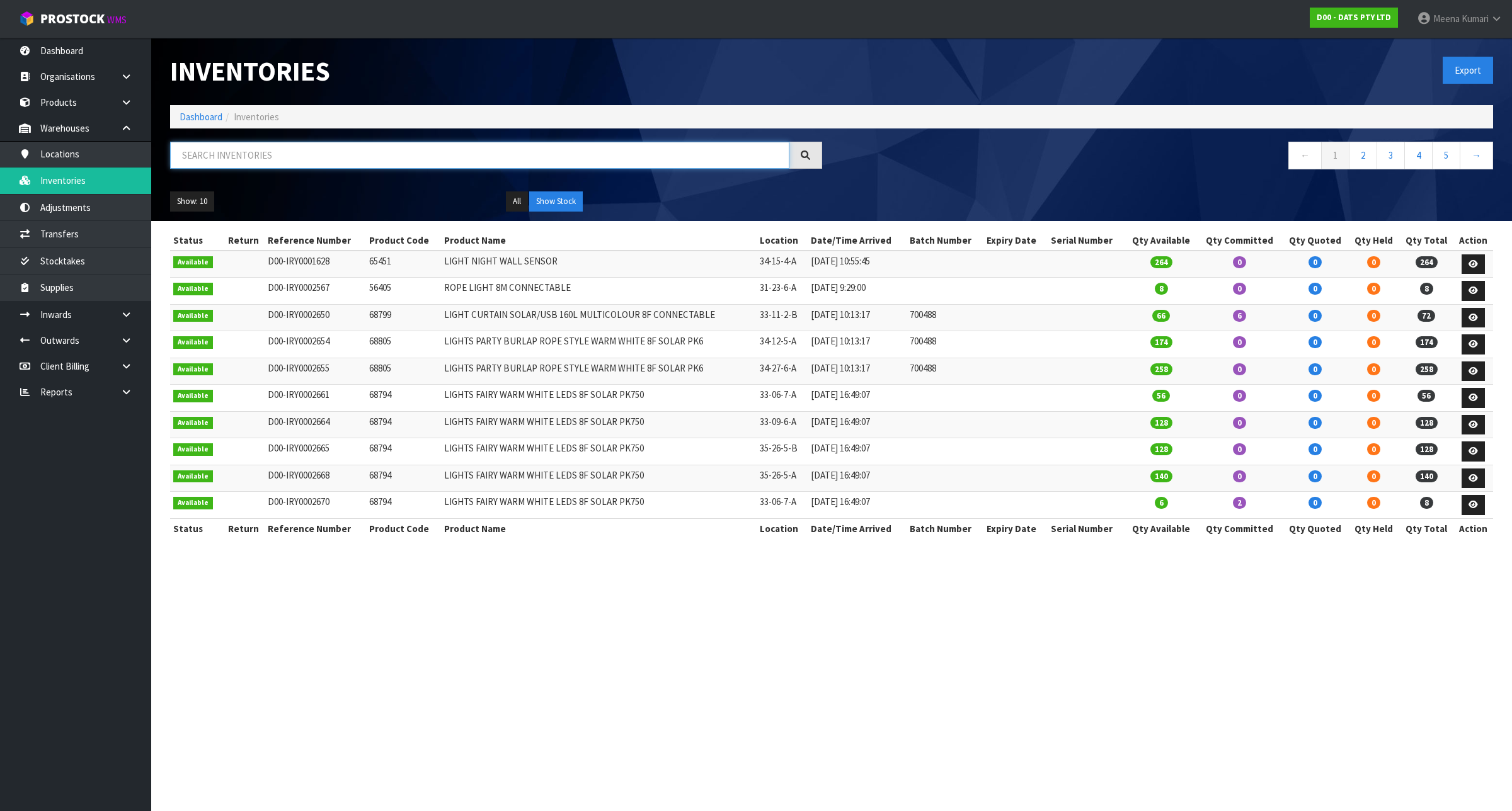
click at [288, 158] on input "text" at bounding box center [479, 156] width 619 height 27
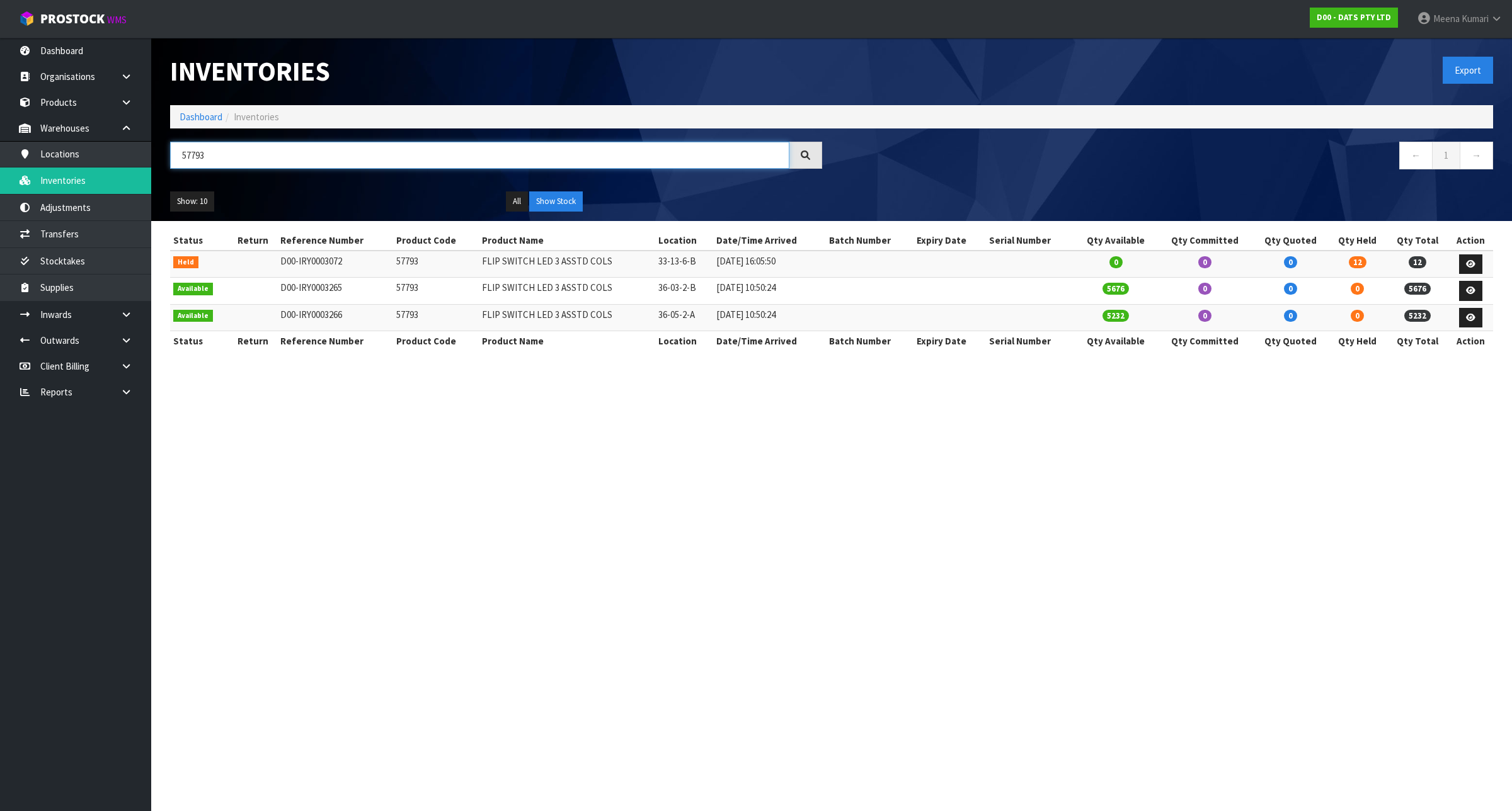
type input "57793"
click at [407, 256] on td "57793" at bounding box center [436, 264] width 85 height 27
copy td "57793"
click at [132, 241] on link "Transfers" at bounding box center [75, 234] width 151 height 26
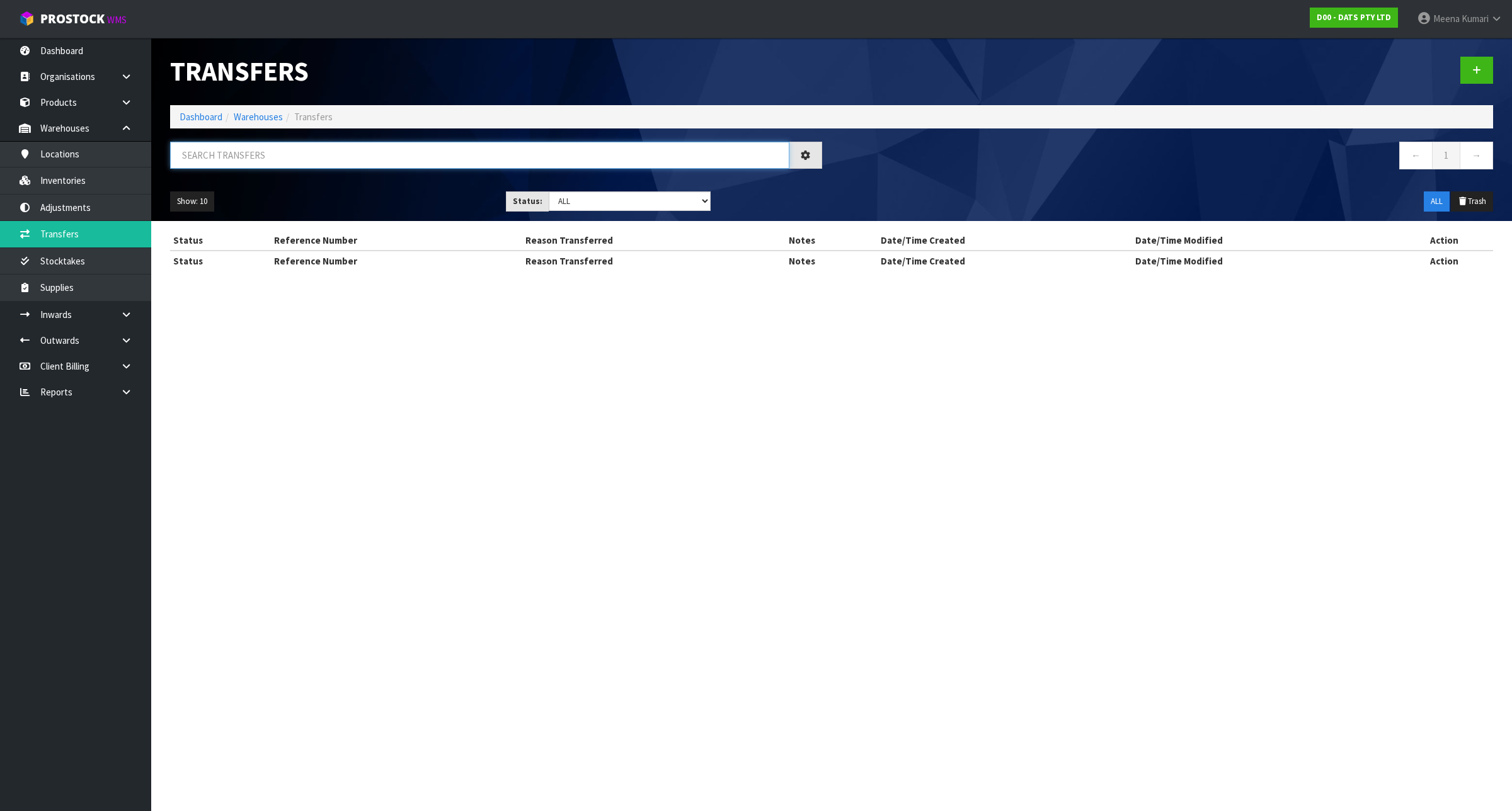
click at [234, 161] on input "text" at bounding box center [479, 156] width 619 height 27
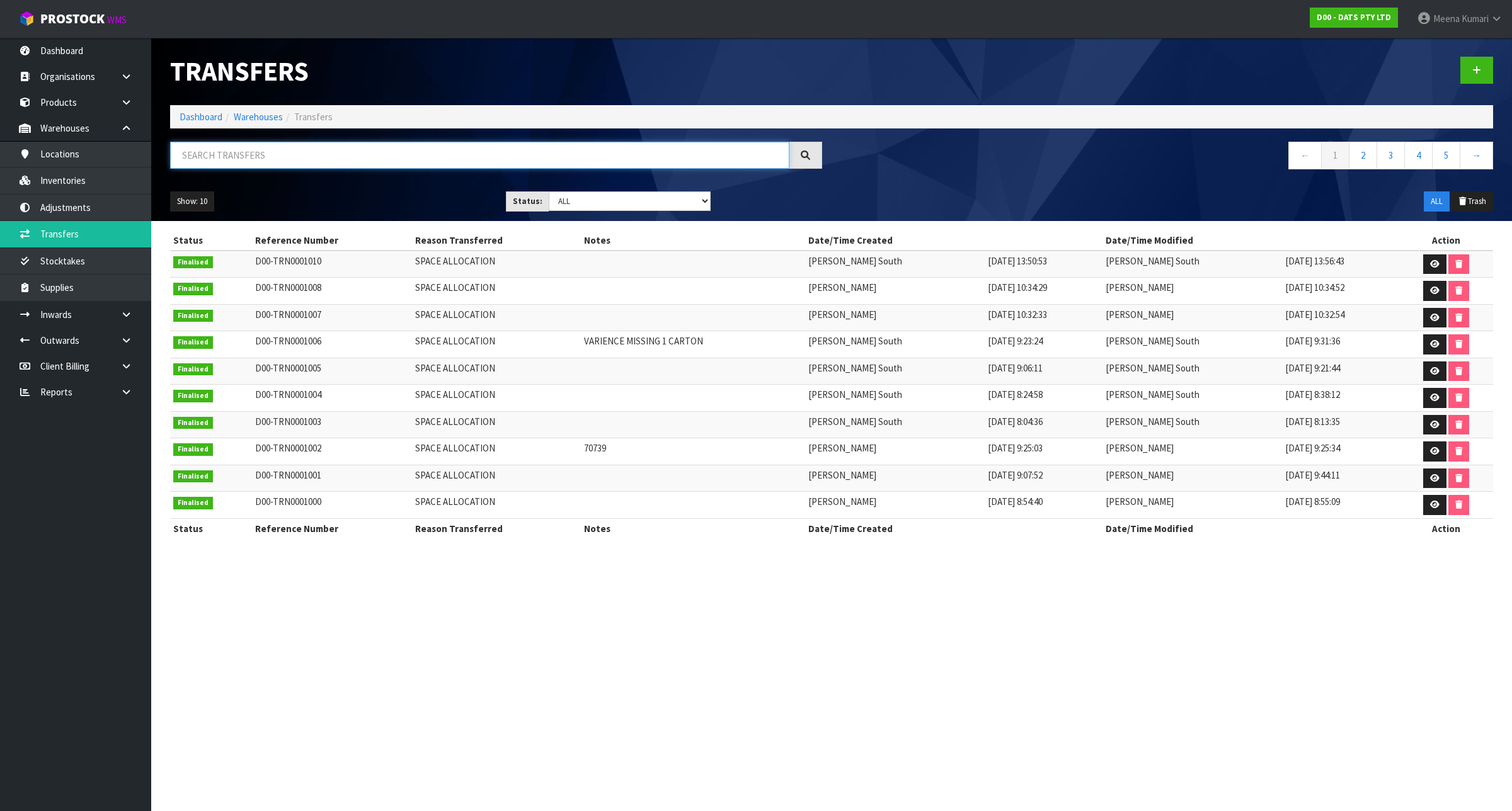
paste input "57793"
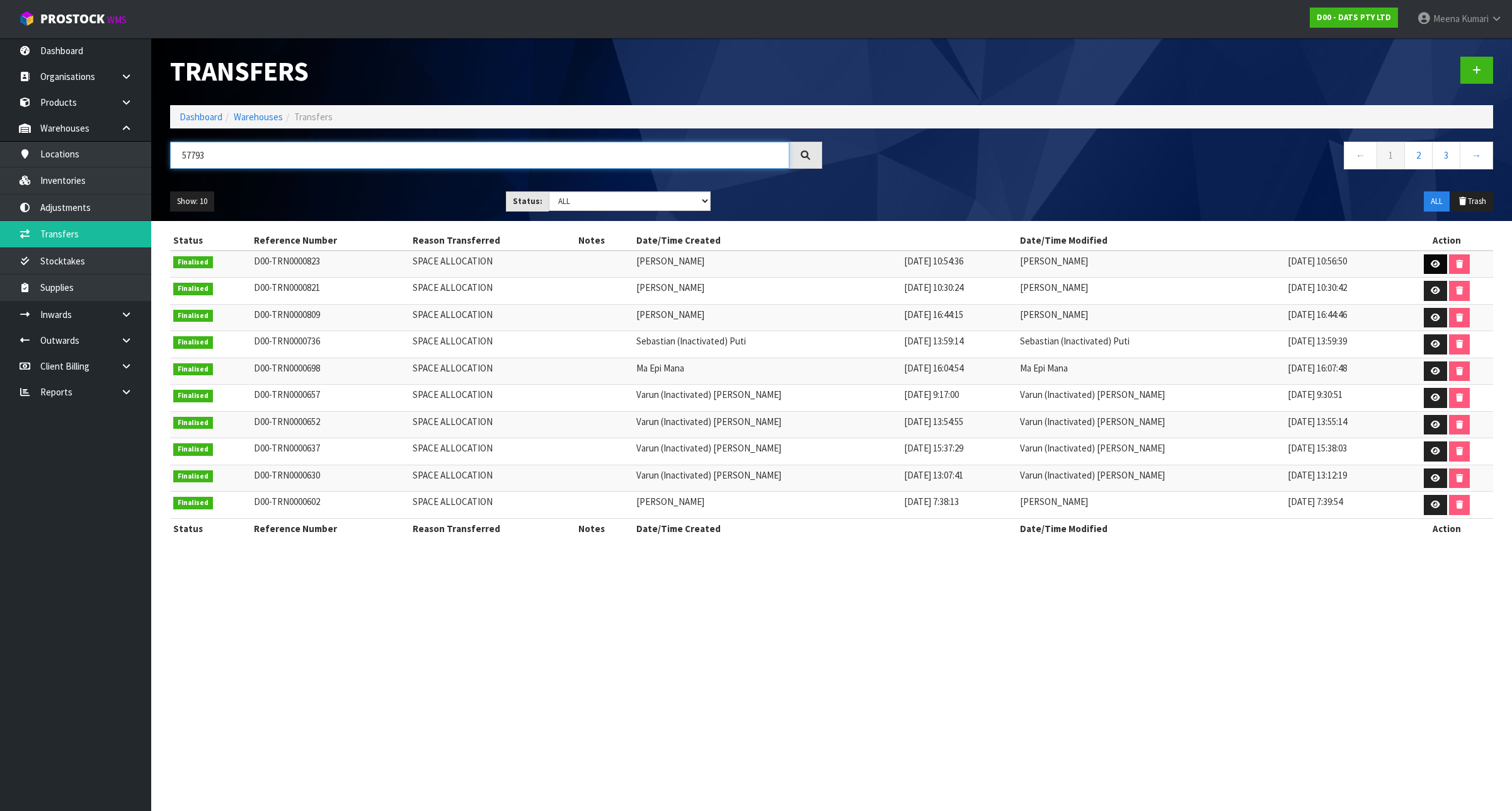
type input "57793"
click at [1431, 260] on icon at bounding box center [1436, 264] width 10 height 8
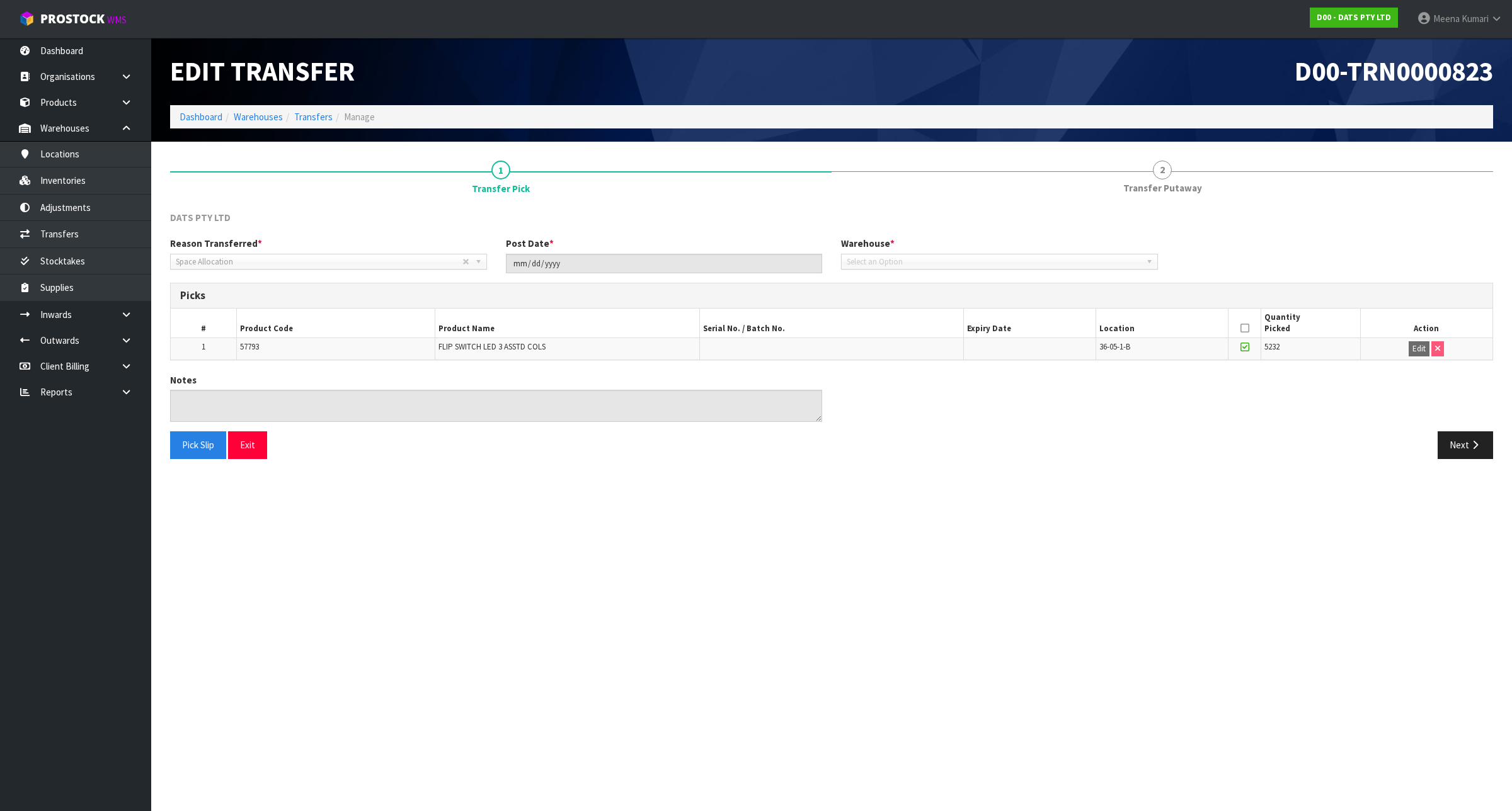
type input "2024-11-12"
click at [1453, 436] on button "Next" at bounding box center [1465, 445] width 55 height 27
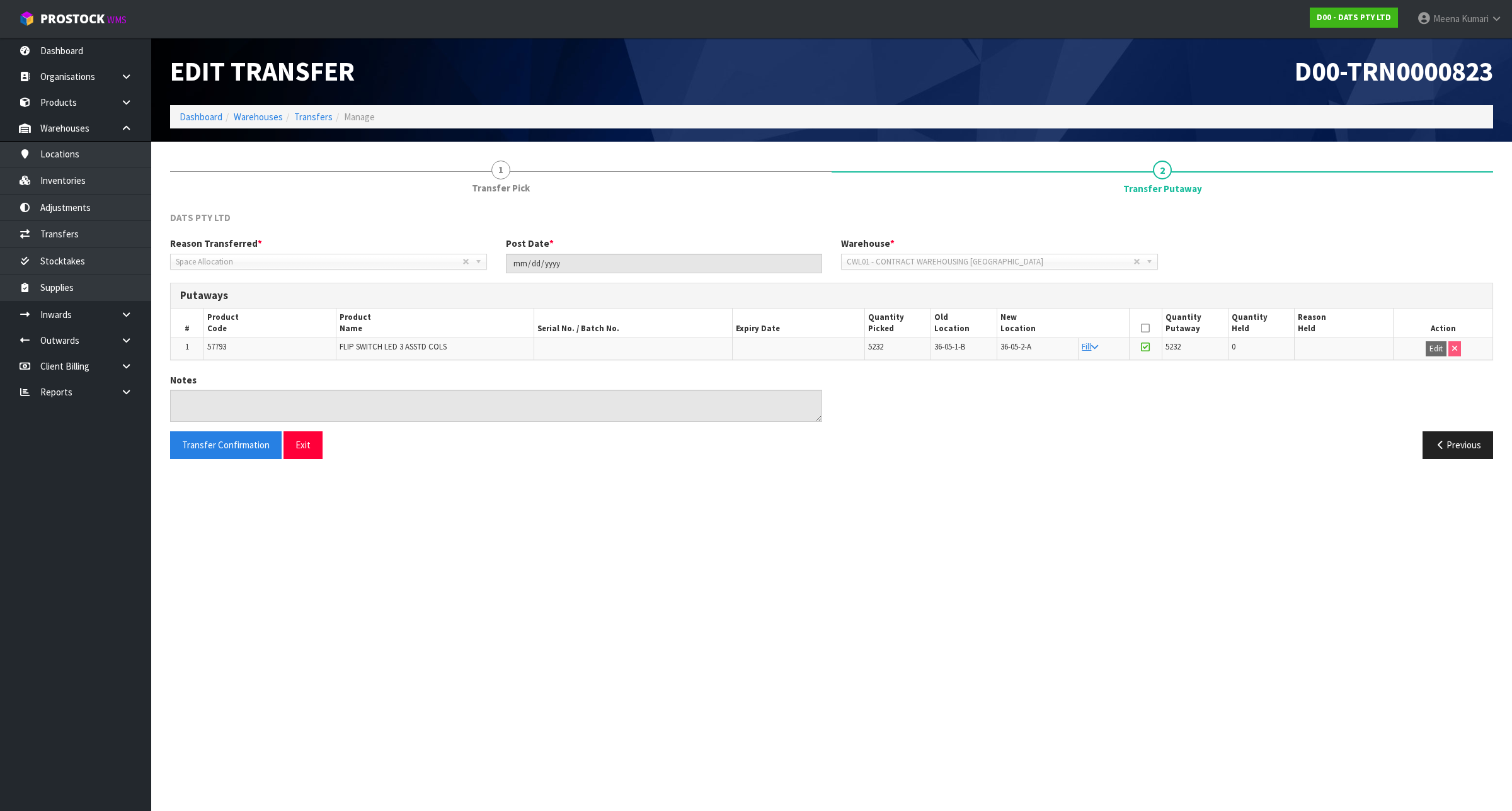
click at [201, 347] on td "1" at bounding box center [187, 348] width 33 height 21
click at [209, 347] on span "57793" at bounding box center [216, 347] width 19 height 11
copy span "57793"
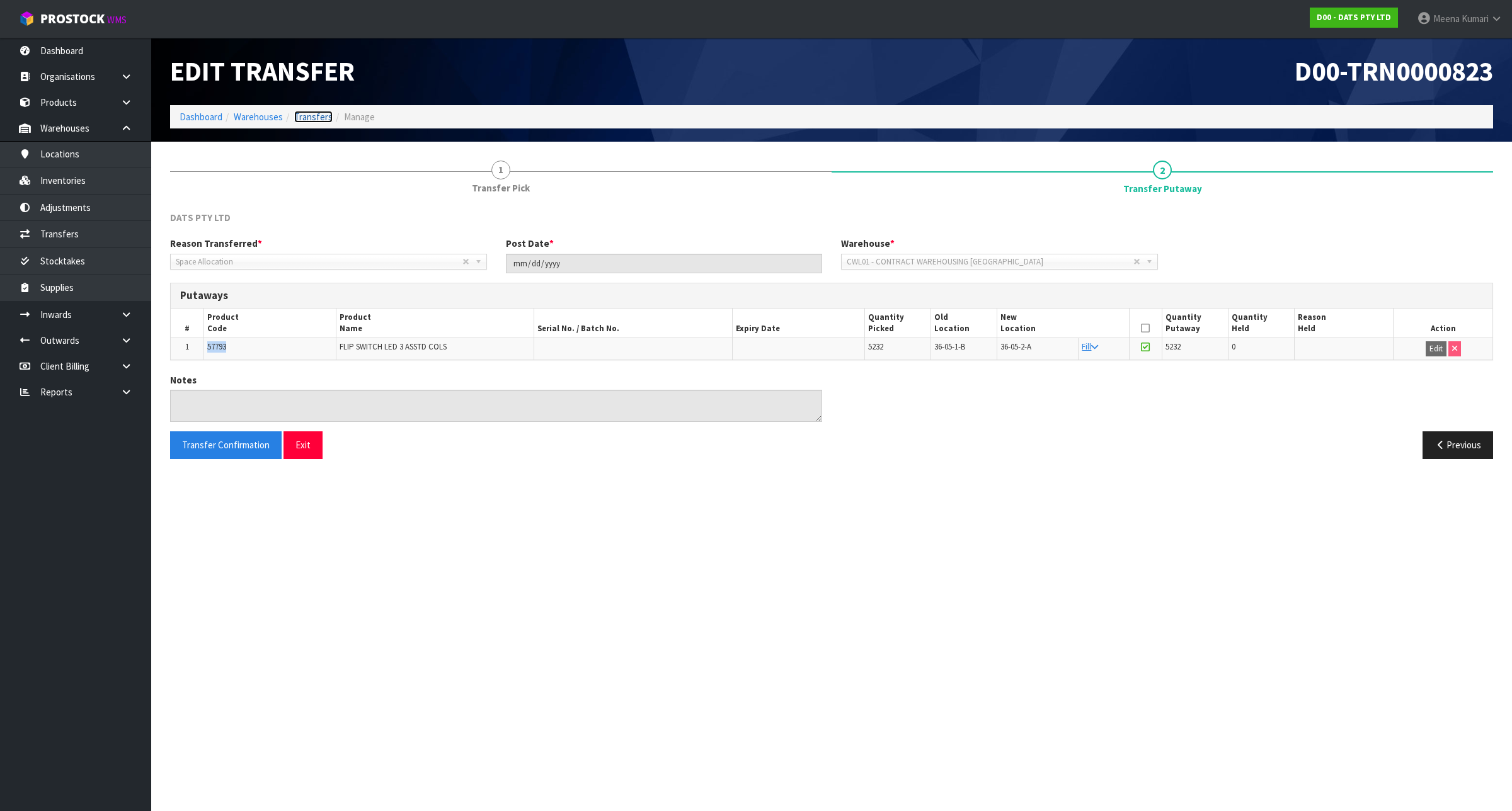
click at [297, 117] on link "Transfers" at bounding box center [313, 117] width 38 height 12
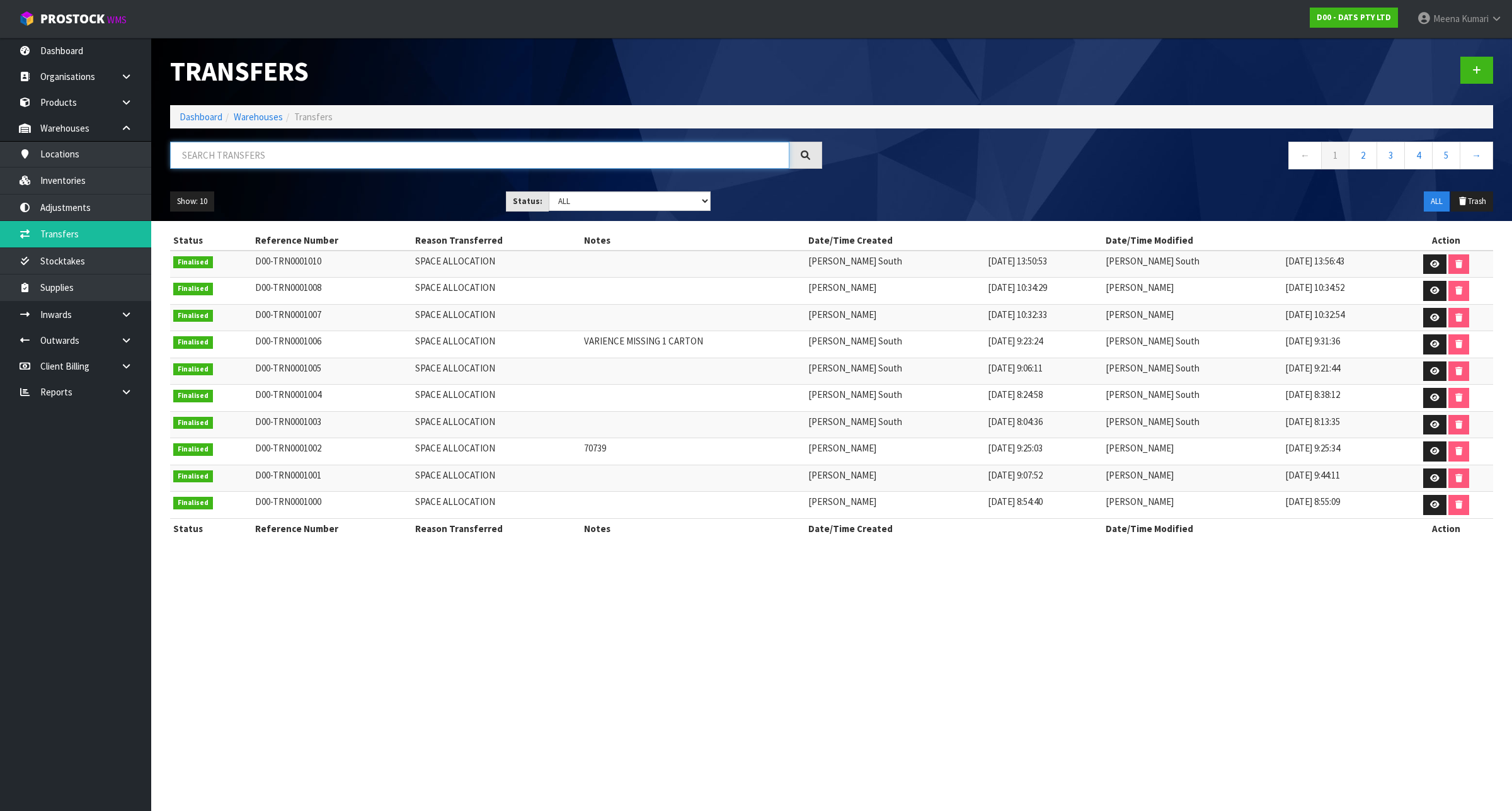
click at [331, 158] on input "text" at bounding box center [479, 156] width 619 height 27
paste input "57793"
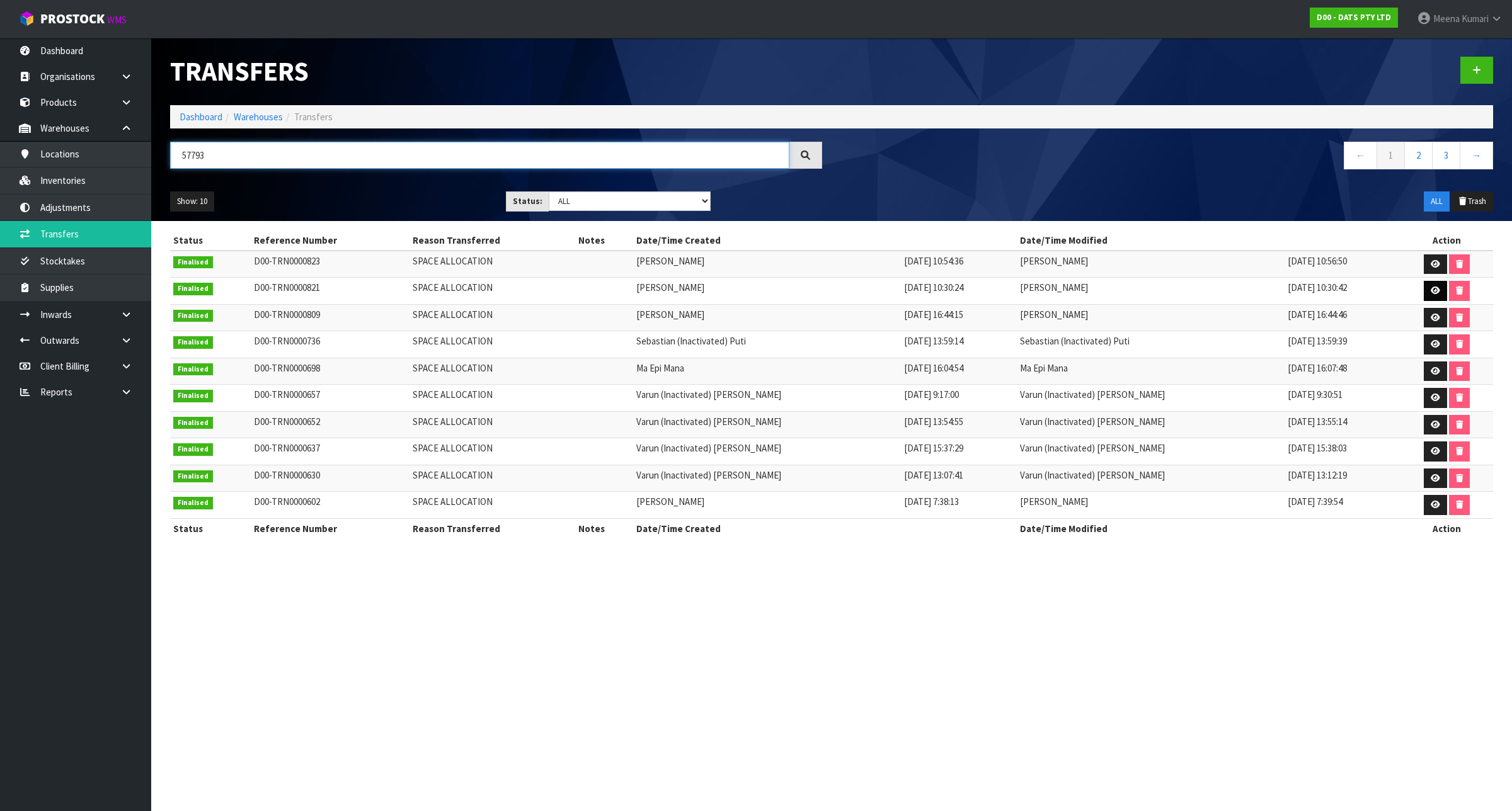
type input "57793"
click at [1431, 295] on icon at bounding box center [1436, 291] width 10 height 8
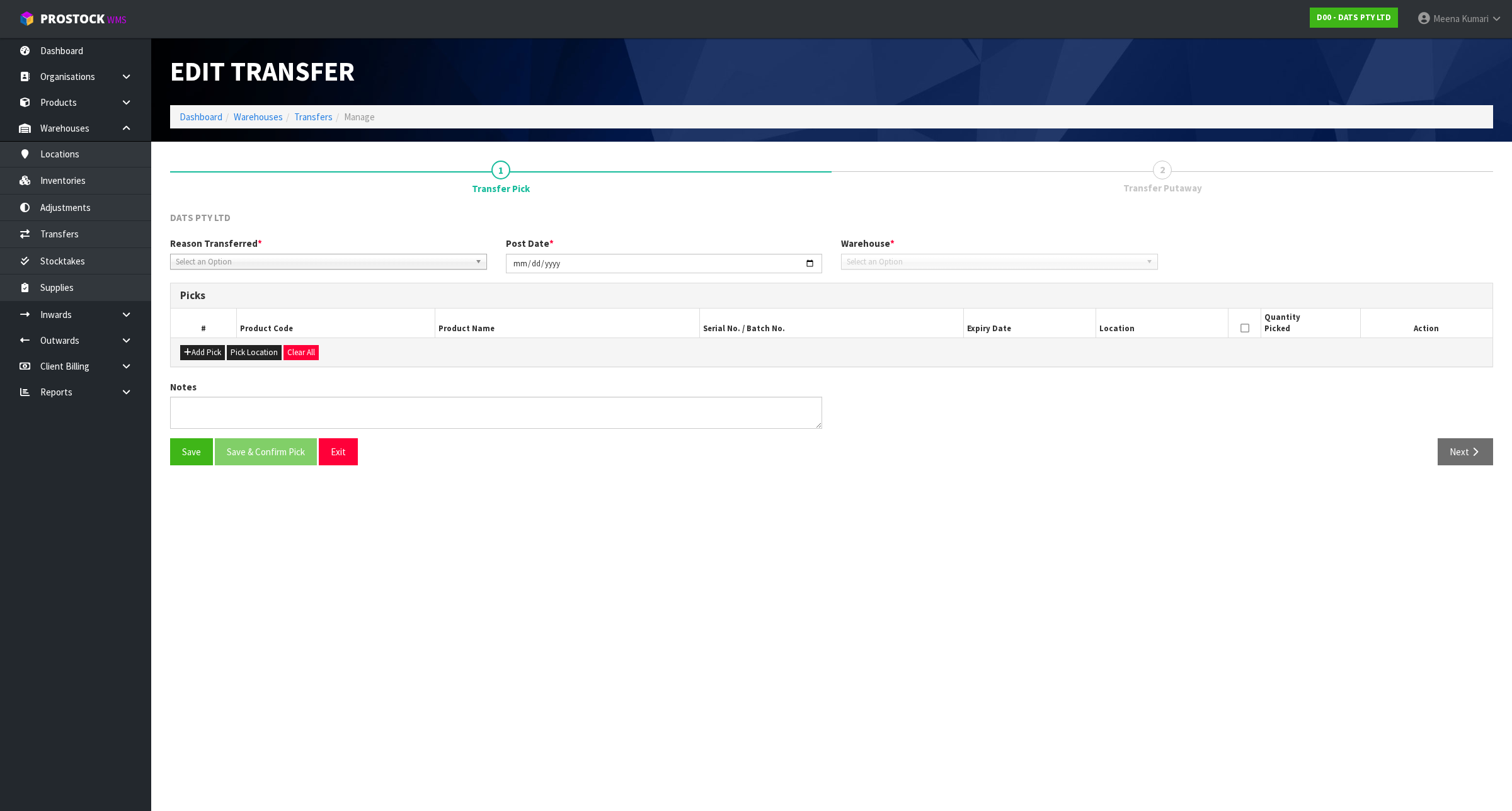
type input "2024-11-12"
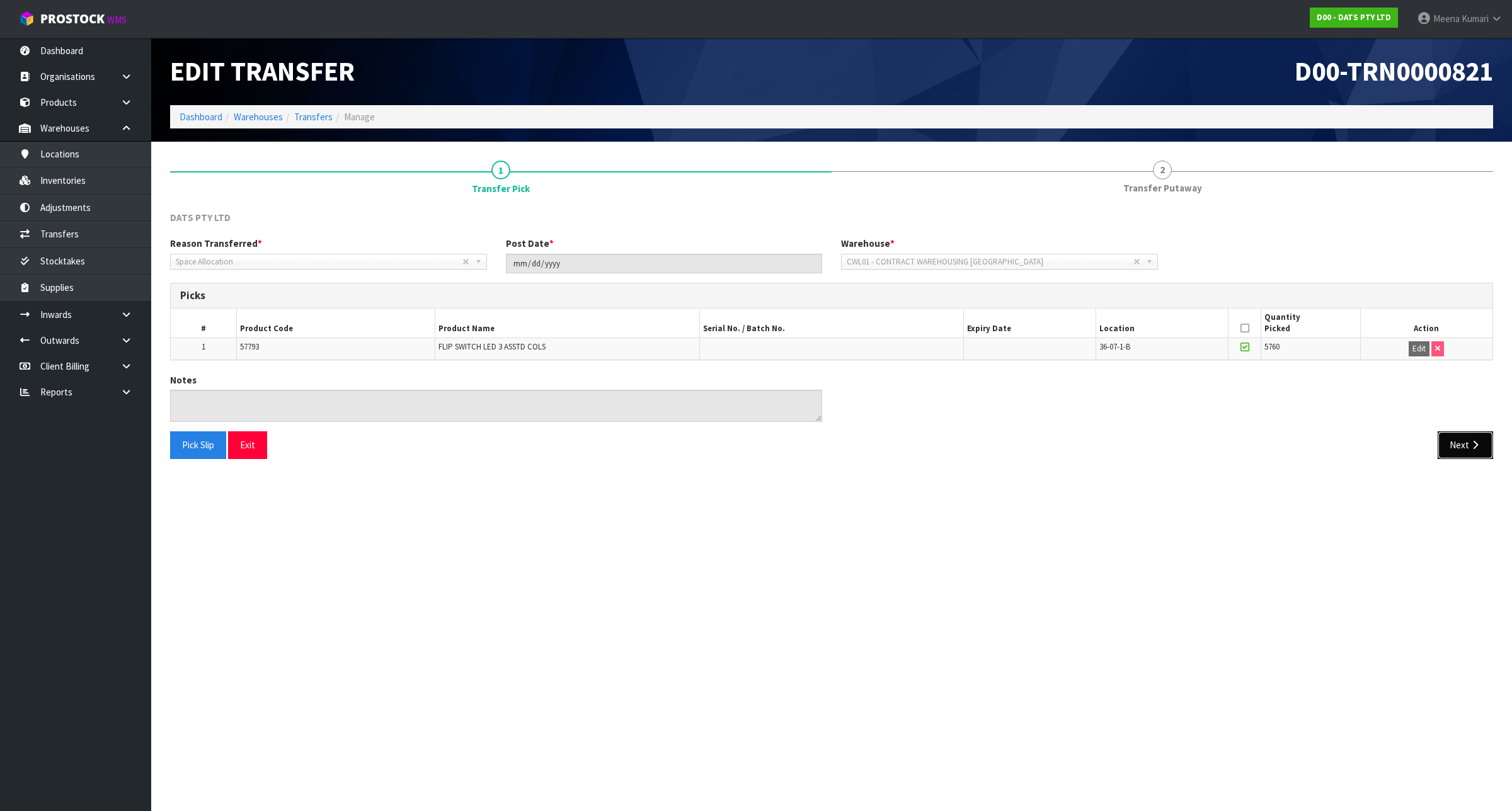
click at [1466, 444] on button "Next" at bounding box center [1465, 445] width 55 height 27
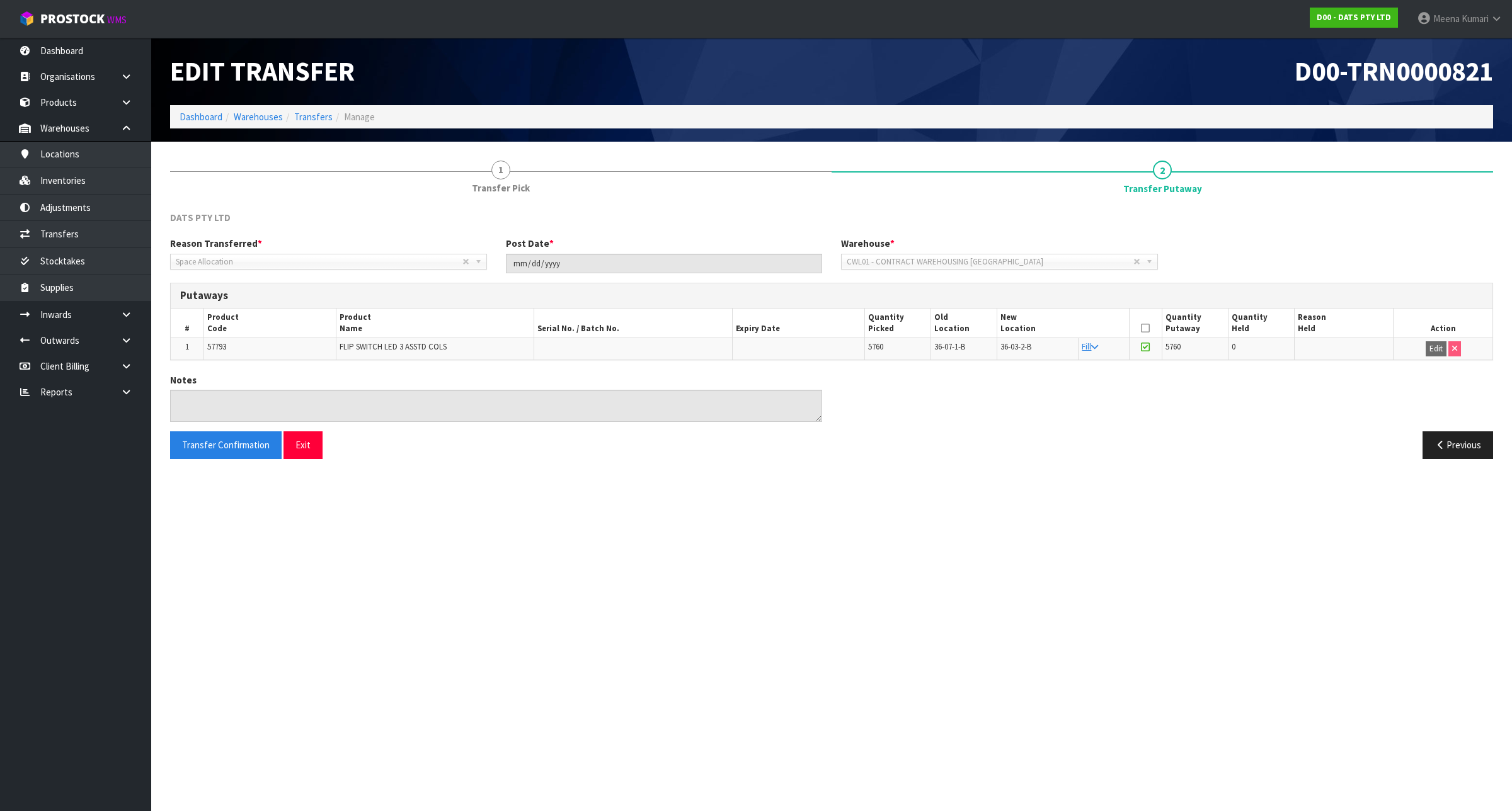
click at [199, 359] on td "1" at bounding box center [187, 348] width 33 height 21
click at [215, 350] on span "57793" at bounding box center [216, 347] width 19 height 11
click at [216, 350] on span "57793" at bounding box center [216, 347] width 19 height 11
copy span "57793"
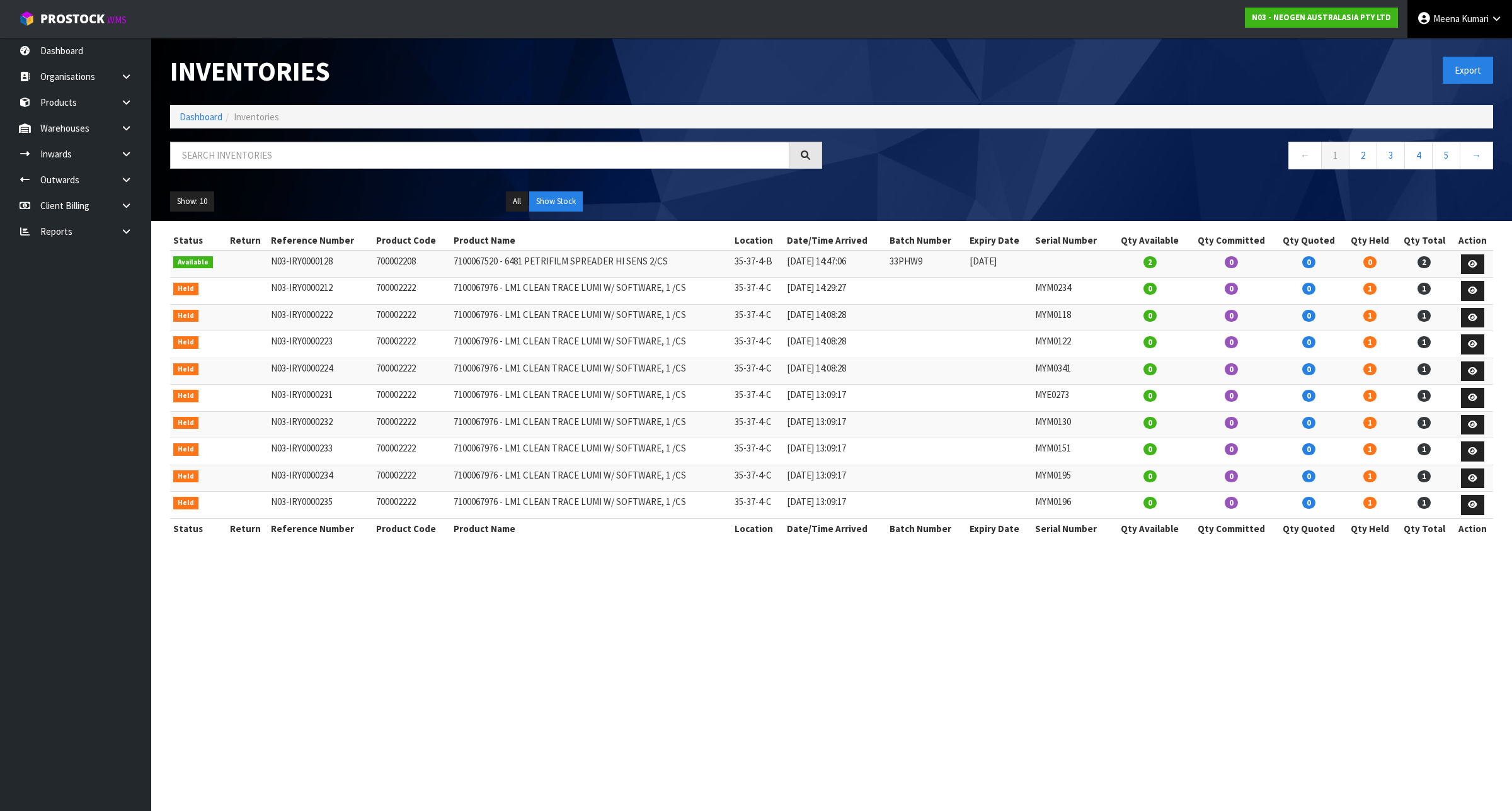
click at [1488, 27] on link "[PERSON_NAME]" at bounding box center [1459, 18] width 104 height 38
click at [1472, 52] on link "Logout" at bounding box center [1461, 50] width 100 height 17
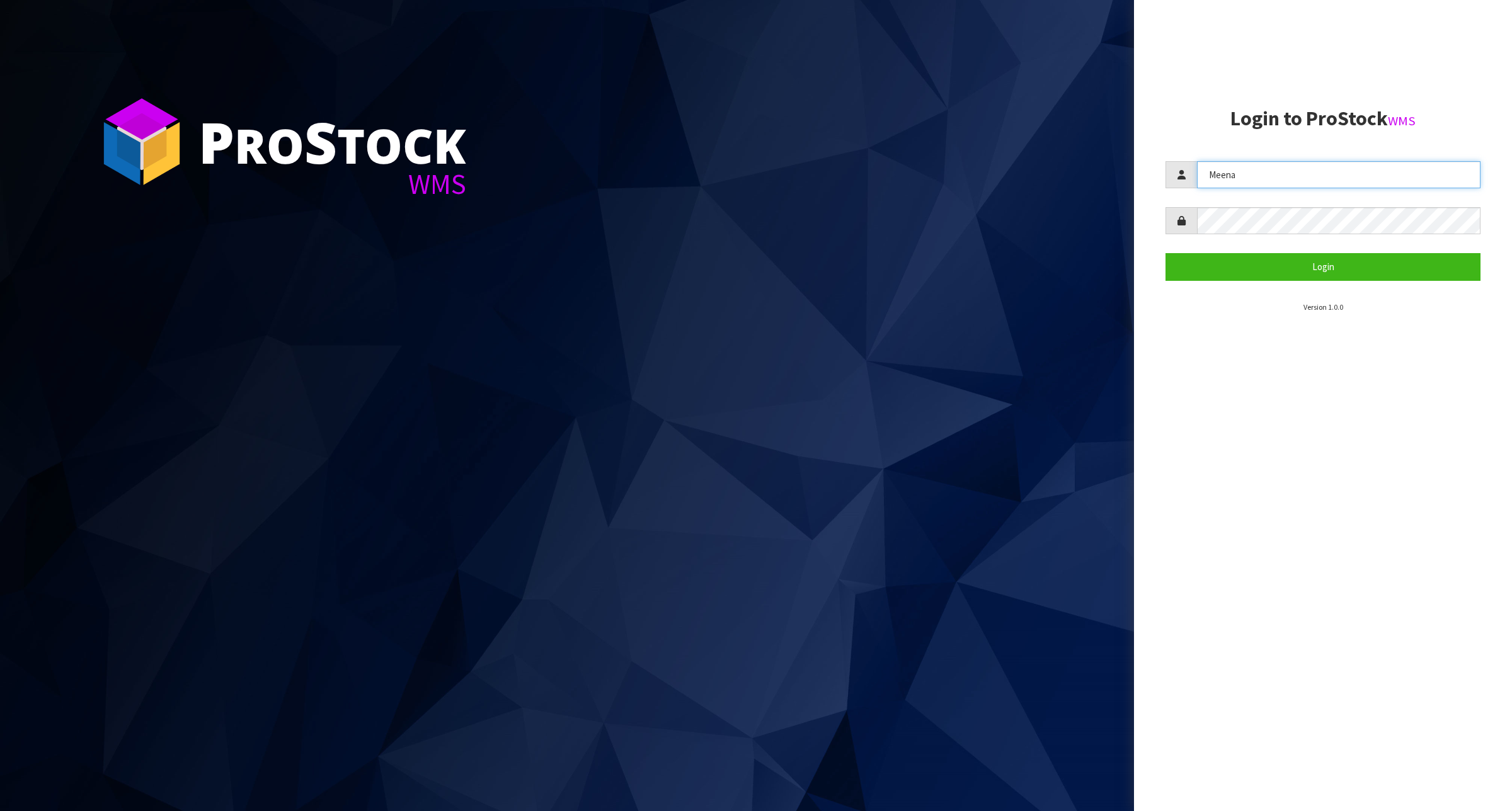
drag, startPoint x: 1291, startPoint y: 181, endPoint x: 1119, endPoint y: 174, distance: 172.1
click at [1119, 174] on div "P ro S tock WMS Login to ProStock WMS Meena Login Version 1.0.0" at bounding box center [756, 406] width 1512 height 811
click at [880, 496] on section "P ro S tock WMS" at bounding box center [567, 406] width 1134 height 811
drag, startPoint x: 1319, startPoint y: 183, endPoint x: 1156, endPoint y: 167, distance: 163.8
click at [1156, 167] on aside "Login to ProStock WMS Meena Login Version 1.0.0" at bounding box center [1322, 406] width 378 height 811
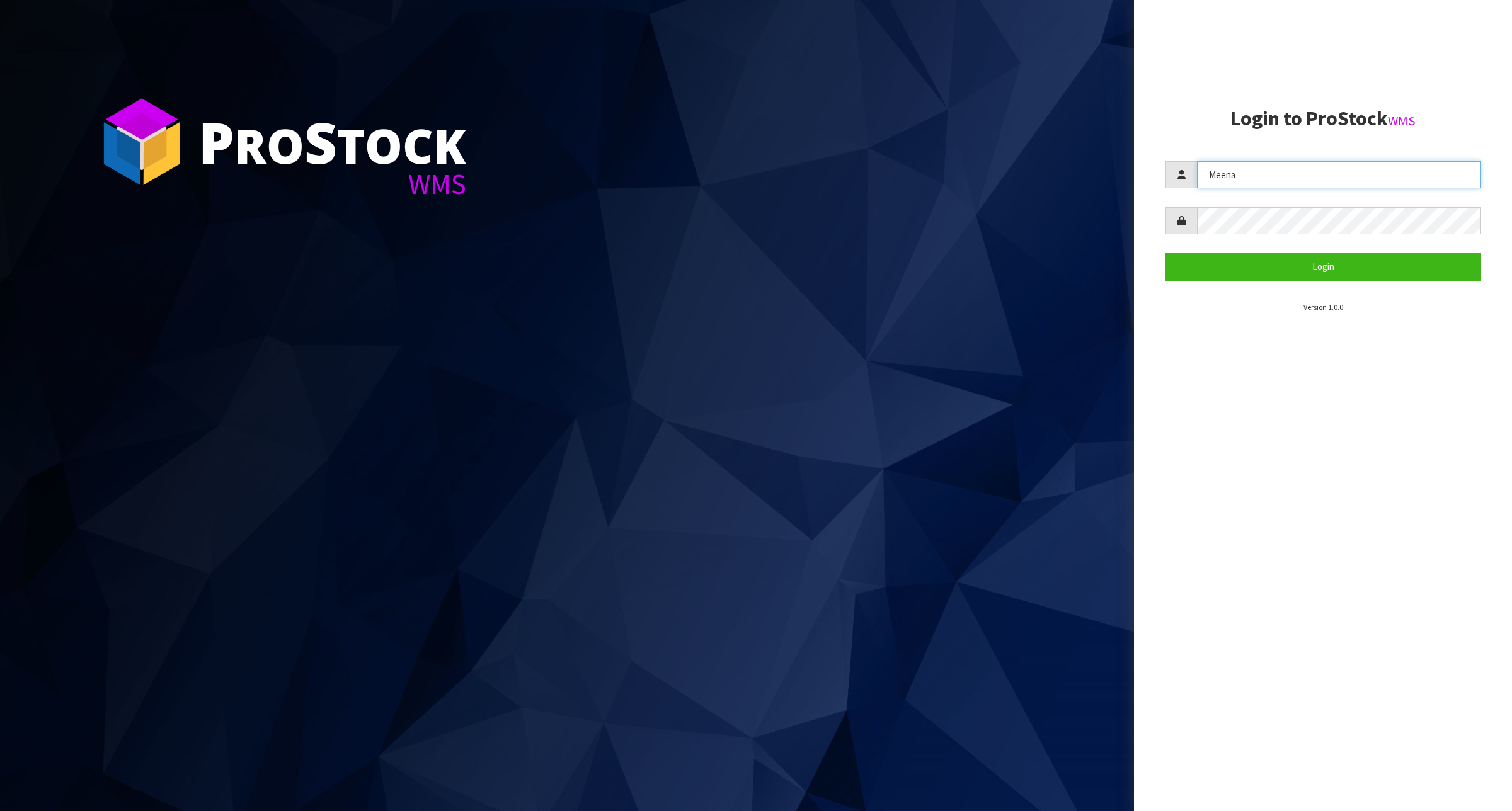
type input "krishna"
click at [1261, 264] on button "Login" at bounding box center [1322, 267] width 315 height 27
